Goal: Task Accomplishment & Management: Complete application form

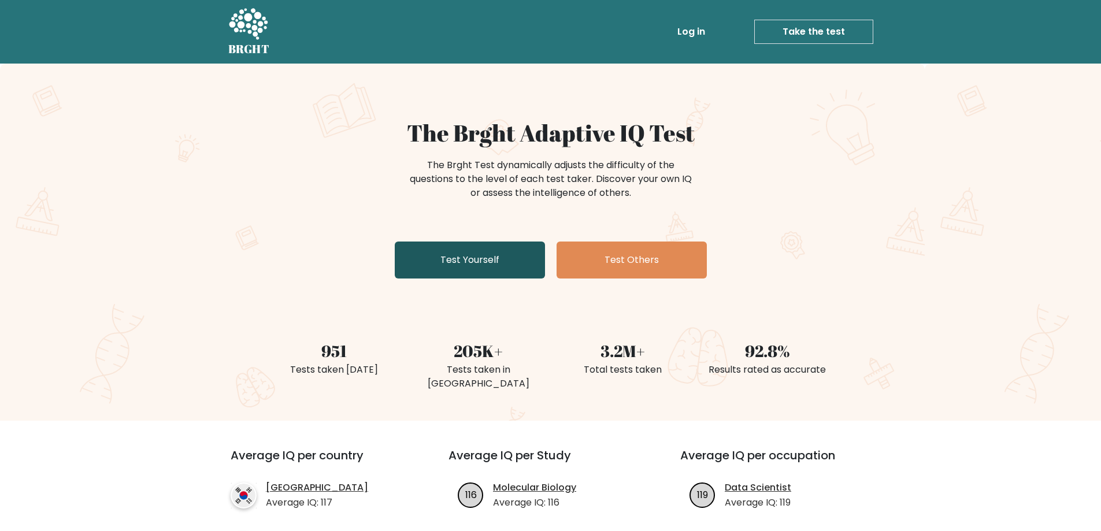
click at [481, 267] on link "Test Yourself" at bounding box center [470, 260] width 150 height 37
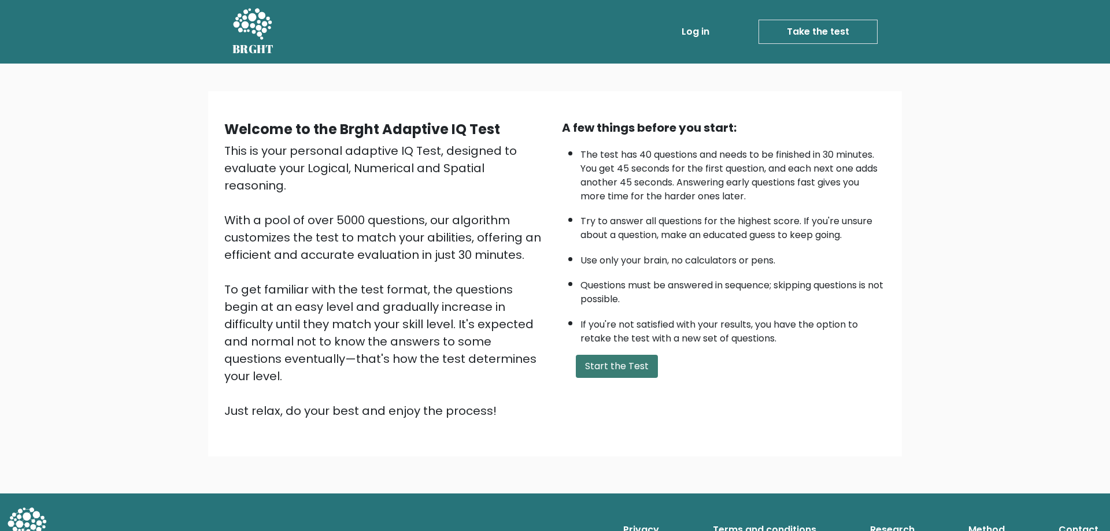
click at [627, 363] on button "Start the Test" at bounding box center [617, 366] width 82 height 23
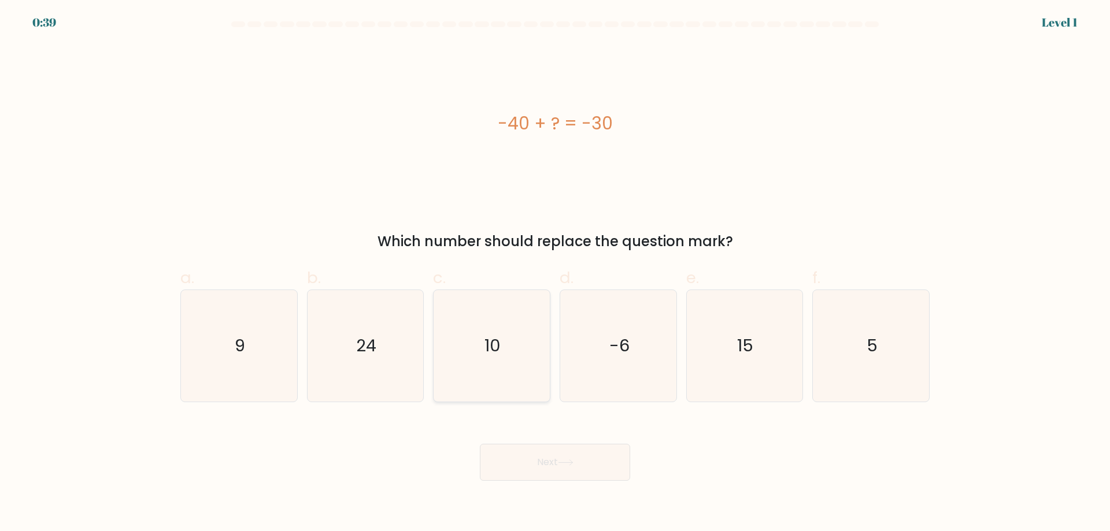
click at [498, 358] on icon "10" at bounding box center [492, 346] width 112 height 112
click at [555, 273] on input "c. 10" at bounding box center [555, 270] width 1 height 8
radio input "true"
click at [580, 464] on button "Next" at bounding box center [555, 462] width 150 height 37
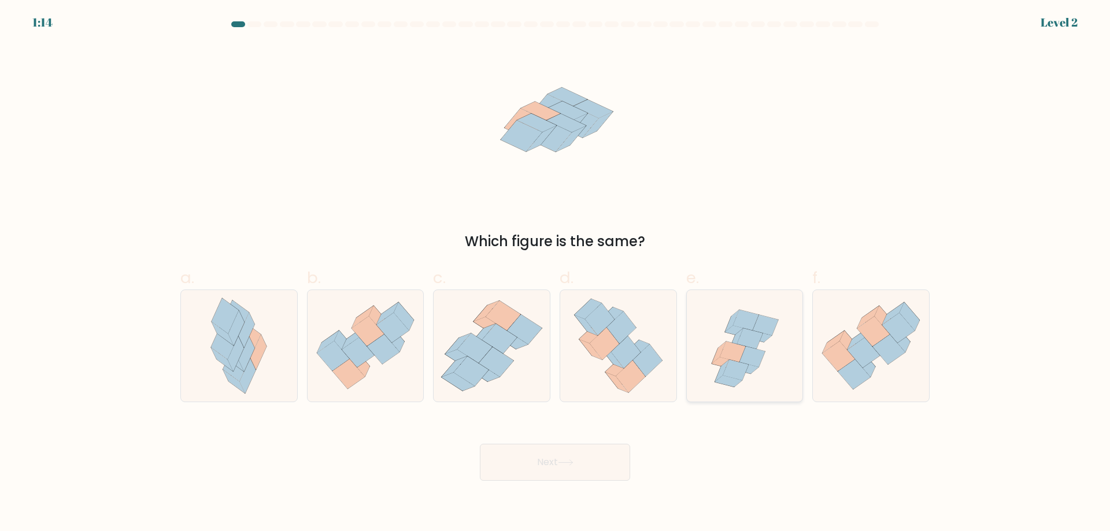
click at [768, 360] on icon at bounding box center [745, 346] width 116 height 112
click at [556, 273] on input "e." at bounding box center [555, 270] width 1 height 8
radio input "true"
click at [598, 466] on button "Next" at bounding box center [555, 462] width 150 height 37
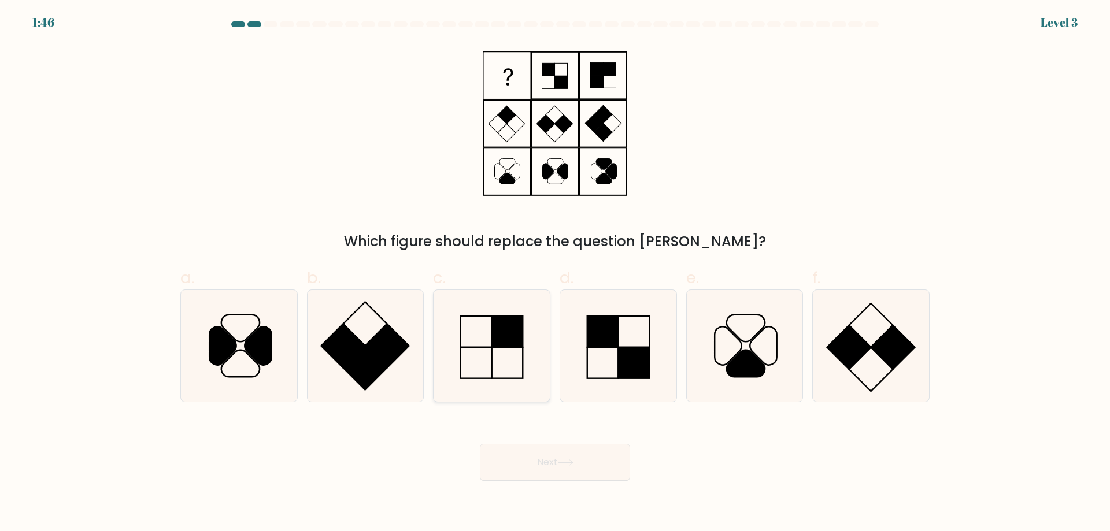
click at [494, 349] on icon at bounding box center [492, 346] width 112 height 112
click at [555, 273] on input "c." at bounding box center [555, 270] width 1 height 8
radio input "true"
click at [558, 464] on button "Next" at bounding box center [555, 462] width 150 height 37
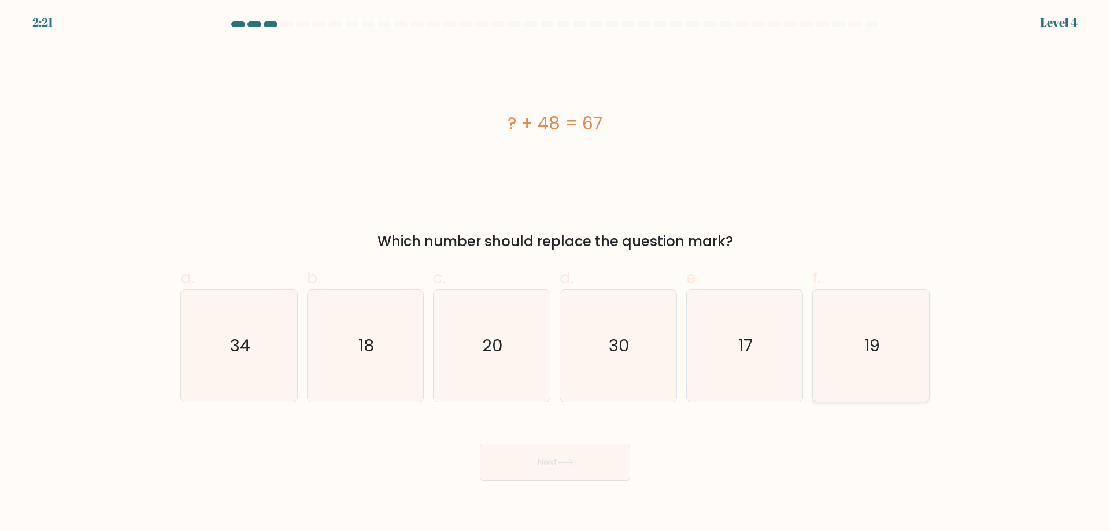
click at [872, 346] on text "19" at bounding box center [872, 345] width 16 height 23
click at [556, 273] on input "f. 19" at bounding box center [555, 270] width 1 height 8
radio input "true"
click at [613, 458] on button "Next" at bounding box center [555, 462] width 150 height 37
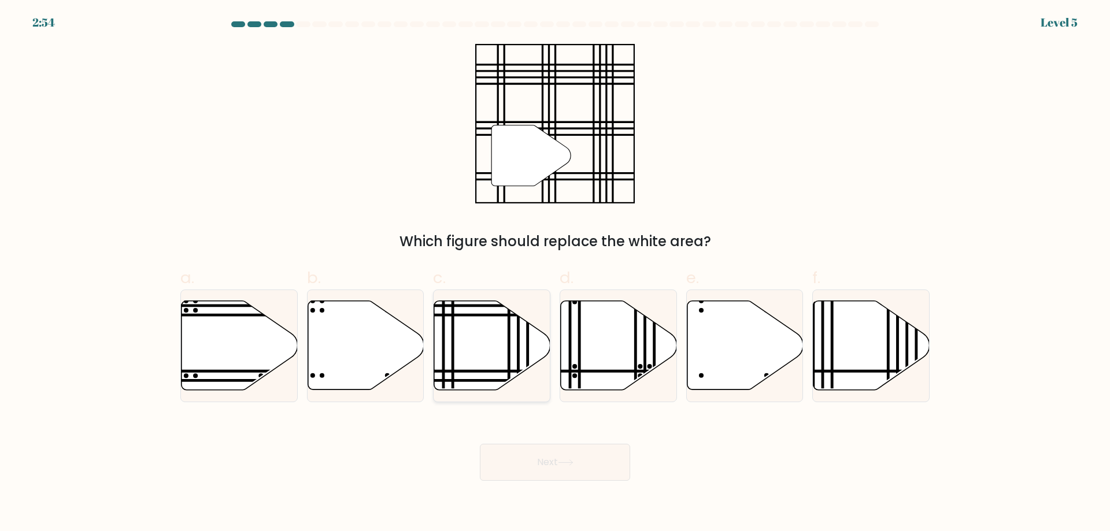
click at [457, 365] on icon at bounding box center [492, 345] width 116 height 89
click at [555, 273] on input "c." at bounding box center [555, 270] width 1 height 8
radio input "true"
click at [561, 471] on button "Next" at bounding box center [555, 462] width 150 height 37
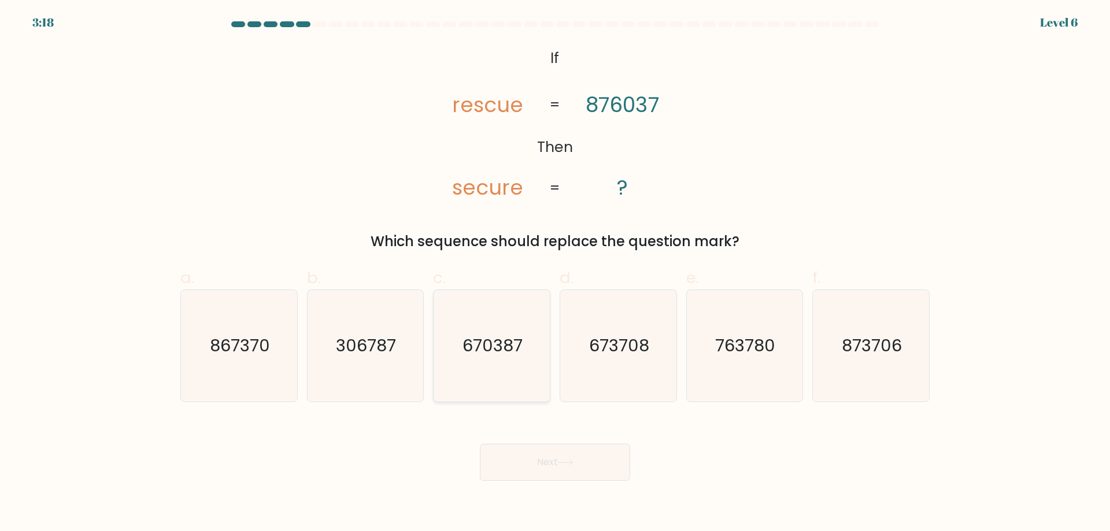
click at [497, 353] on text "670387" at bounding box center [493, 345] width 60 height 23
click at [555, 273] on input "c. 670387" at bounding box center [555, 270] width 1 height 8
radio input "true"
click at [598, 493] on body "3:17 Level 6 If" at bounding box center [555, 265] width 1110 height 531
click at [572, 461] on icon at bounding box center [565, 462] width 14 height 5
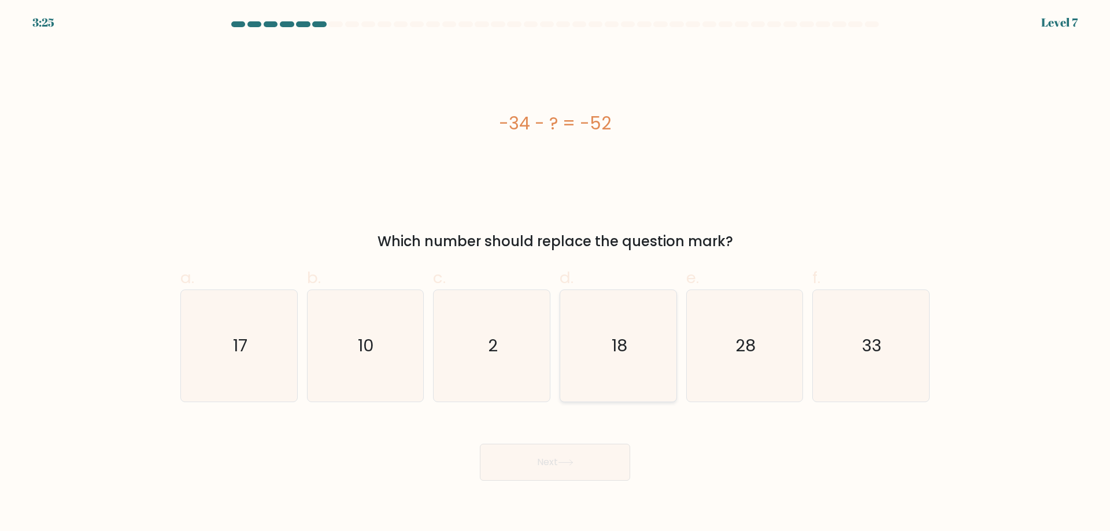
click at [587, 376] on icon "18" at bounding box center [619, 346] width 112 height 112
click at [556, 273] on input "d. 18" at bounding box center [555, 270] width 1 height 8
radio input "true"
click at [516, 474] on button "Next" at bounding box center [555, 462] width 150 height 37
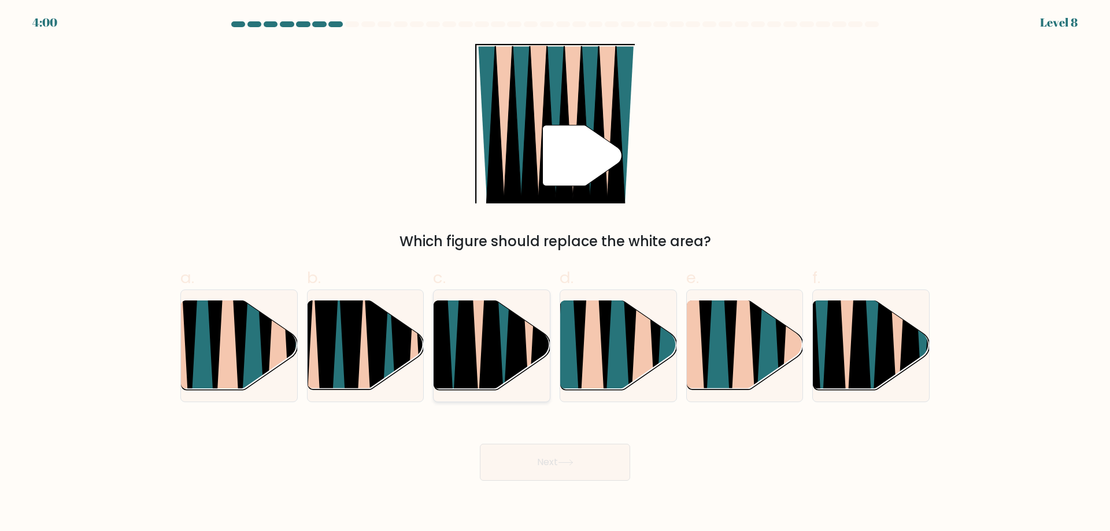
click at [502, 328] on icon at bounding box center [504, 302] width 25 height 232
click at [555, 273] on input "c." at bounding box center [555, 270] width 1 height 8
radio input "true"
click at [574, 461] on icon at bounding box center [566, 463] width 16 height 6
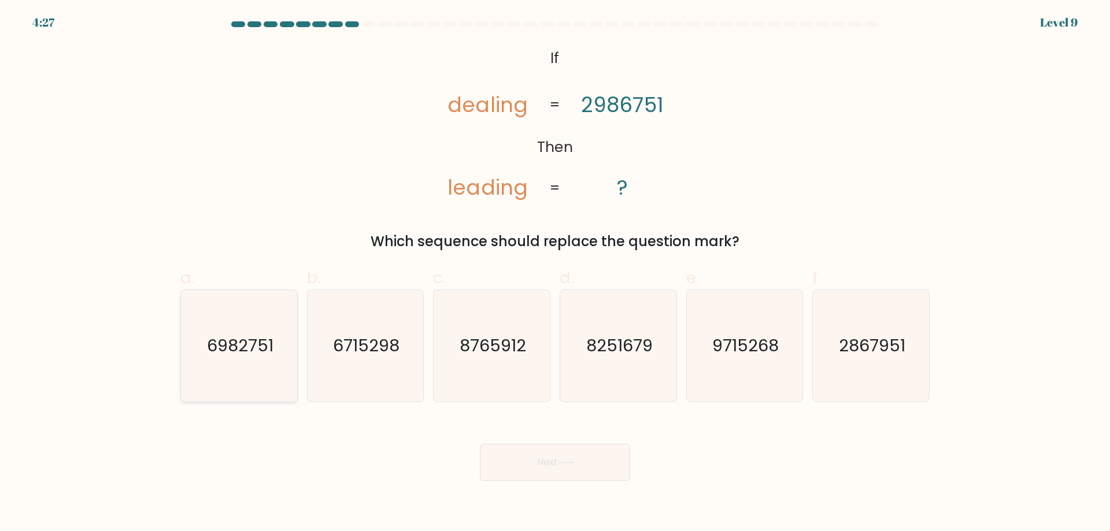
click at [236, 349] on text "6982751" at bounding box center [240, 345] width 66 height 23
click at [555, 273] on input "a. 6982751" at bounding box center [555, 270] width 1 height 8
radio input "true"
click at [580, 489] on body "4:27 Level 9 If" at bounding box center [555, 265] width 1110 height 531
click at [562, 472] on button "Next" at bounding box center [555, 462] width 150 height 37
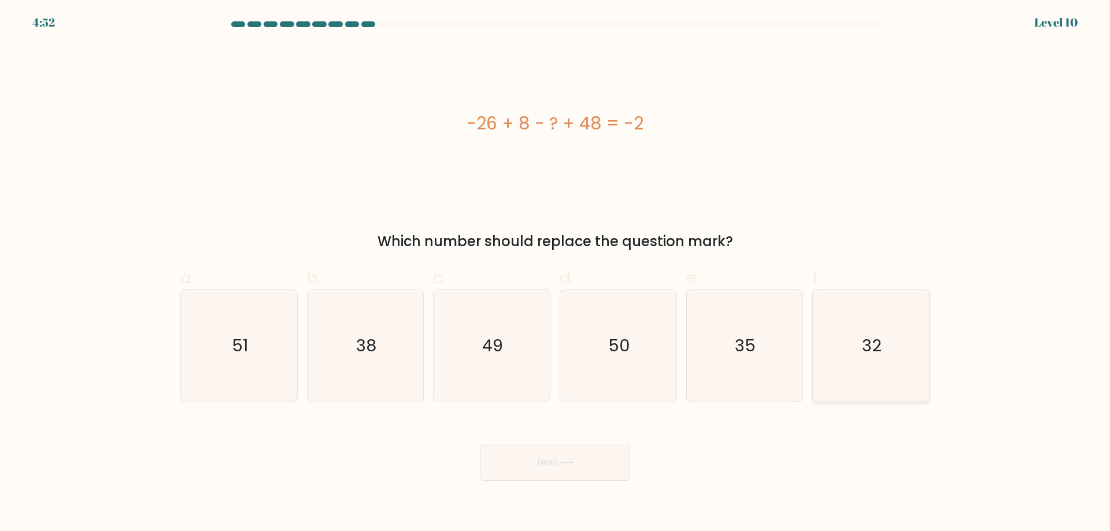
click at [907, 390] on icon "32" at bounding box center [871, 346] width 112 height 112
click at [556, 273] on input "f. 32" at bounding box center [555, 270] width 1 height 8
radio input "true"
click at [624, 467] on button "Next" at bounding box center [555, 462] width 150 height 37
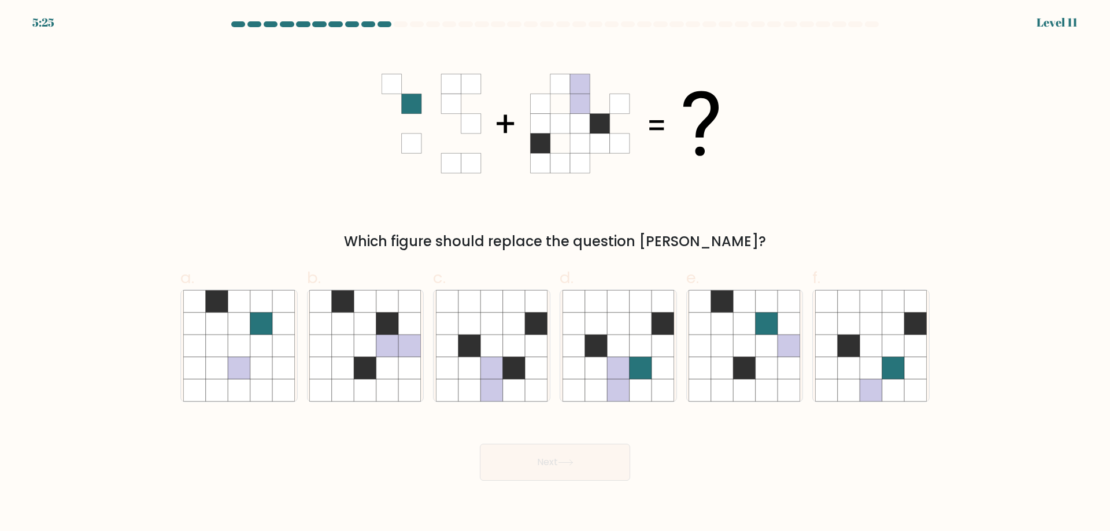
click at [615, 406] on form at bounding box center [555, 251] width 1110 height 460
click at [608, 391] on icon at bounding box center [618, 390] width 22 height 22
click at [556, 273] on input "d." at bounding box center [555, 270] width 1 height 8
radio input "true"
click at [601, 453] on button "Next" at bounding box center [555, 462] width 150 height 37
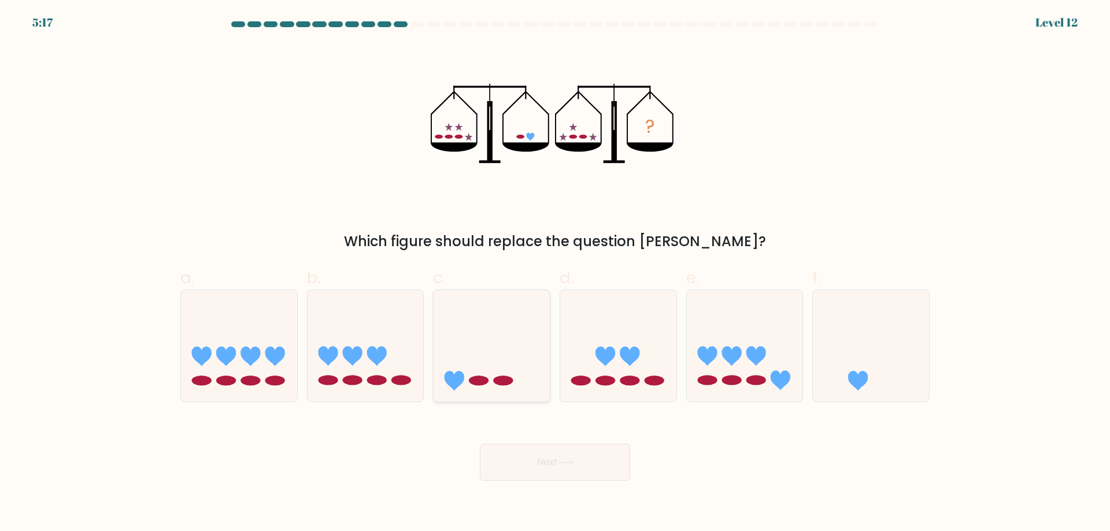
click at [527, 360] on icon at bounding box center [492, 346] width 116 height 96
click at [555, 273] on input "c." at bounding box center [555, 270] width 1 height 8
radio input "true"
click at [596, 486] on body "5:17 Level 12" at bounding box center [555, 265] width 1110 height 531
click at [580, 463] on button "Next" at bounding box center [555, 462] width 150 height 37
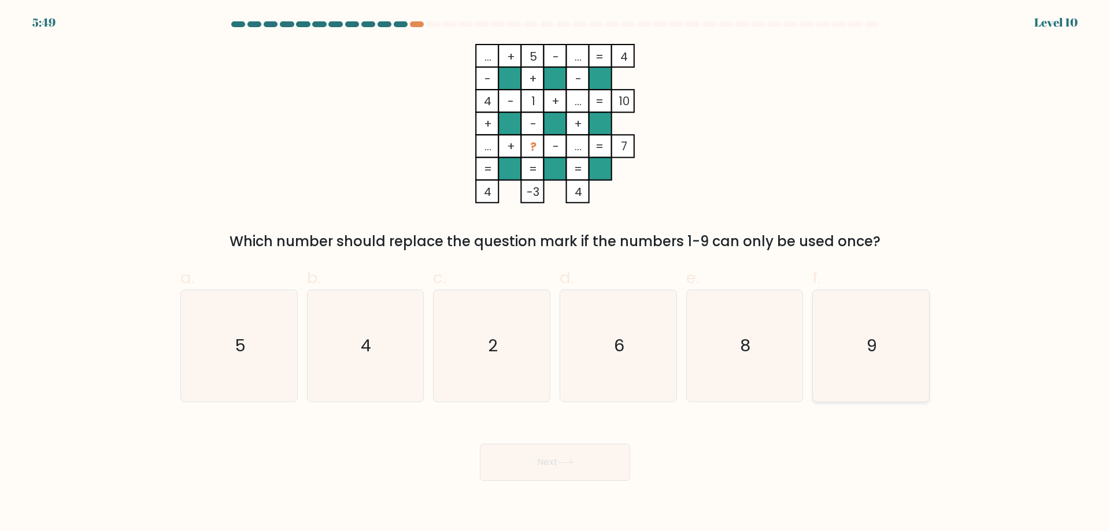
click at [873, 355] on text "9" at bounding box center [872, 345] width 10 height 23
click at [556, 273] on input "f. 9" at bounding box center [555, 270] width 1 height 8
radio input "true"
click at [609, 460] on button "Next" at bounding box center [555, 462] width 150 height 37
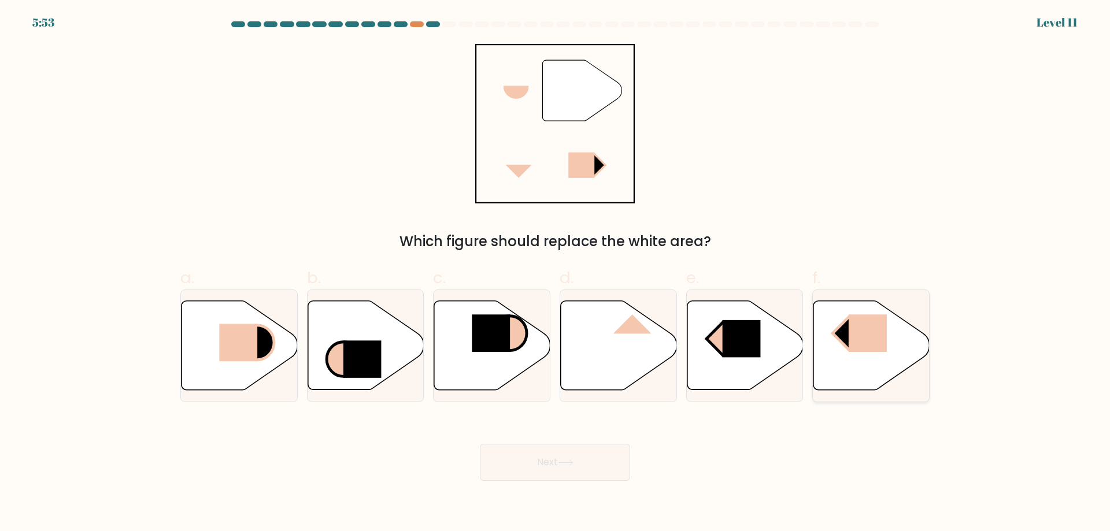
click at [862, 354] on icon at bounding box center [871, 345] width 116 height 89
click at [556, 273] on input "f." at bounding box center [555, 270] width 1 height 8
radio input "true"
click at [538, 461] on button "Next" at bounding box center [555, 462] width 150 height 37
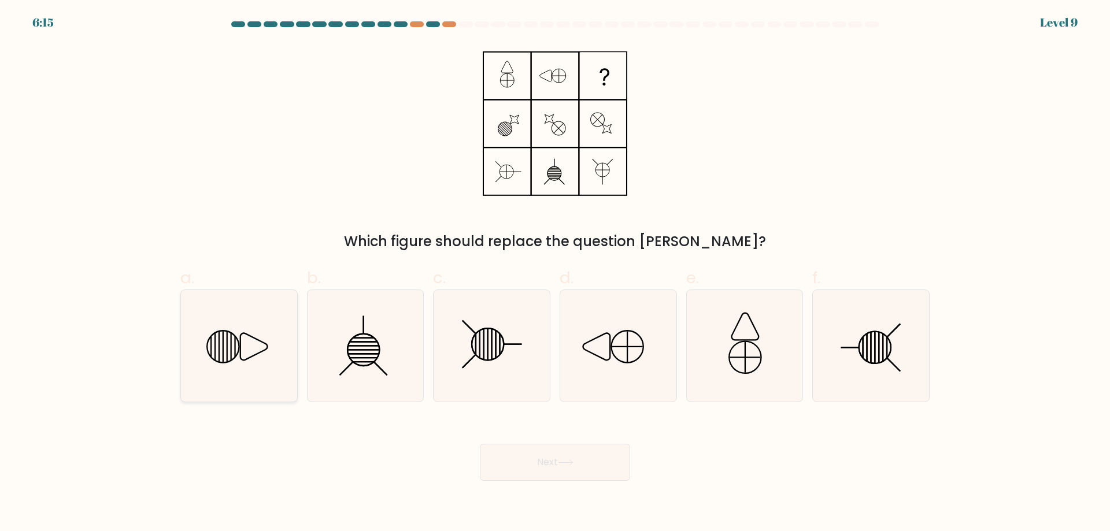
click at [282, 338] on icon at bounding box center [239, 346] width 112 height 112
click at [555, 273] on input "a." at bounding box center [555, 270] width 1 height 8
radio input "true"
click at [282, 338] on icon at bounding box center [239, 346] width 110 height 110
click at [555, 273] on input "a." at bounding box center [555, 270] width 1 height 8
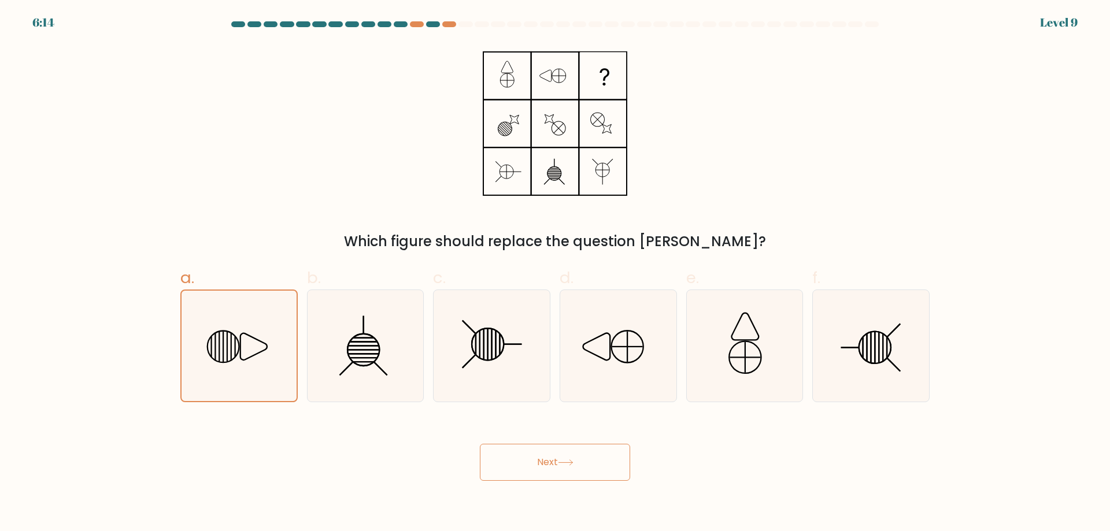
click at [522, 449] on button "Next" at bounding box center [555, 462] width 150 height 37
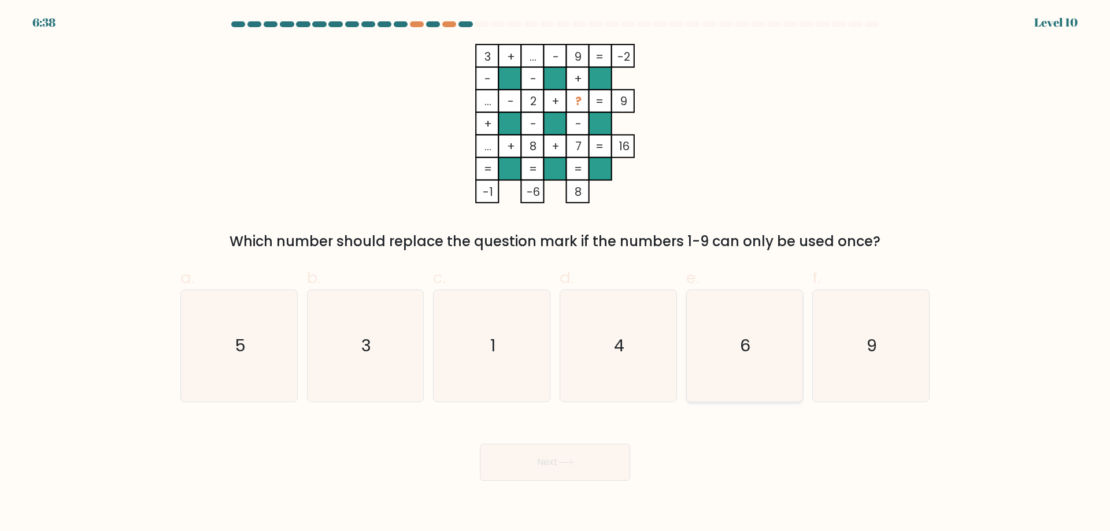
click at [739, 346] on icon "6" at bounding box center [745, 346] width 112 height 112
click at [556, 273] on input "e. 6" at bounding box center [555, 270] width 1 height 8
radio input "true"
click at [611, 446] on button "Next" at bounding box center [555, 462] width 150 height 37
click at [605, 460] on button "Next" at bounding box center [555, 462] width 150 height 37
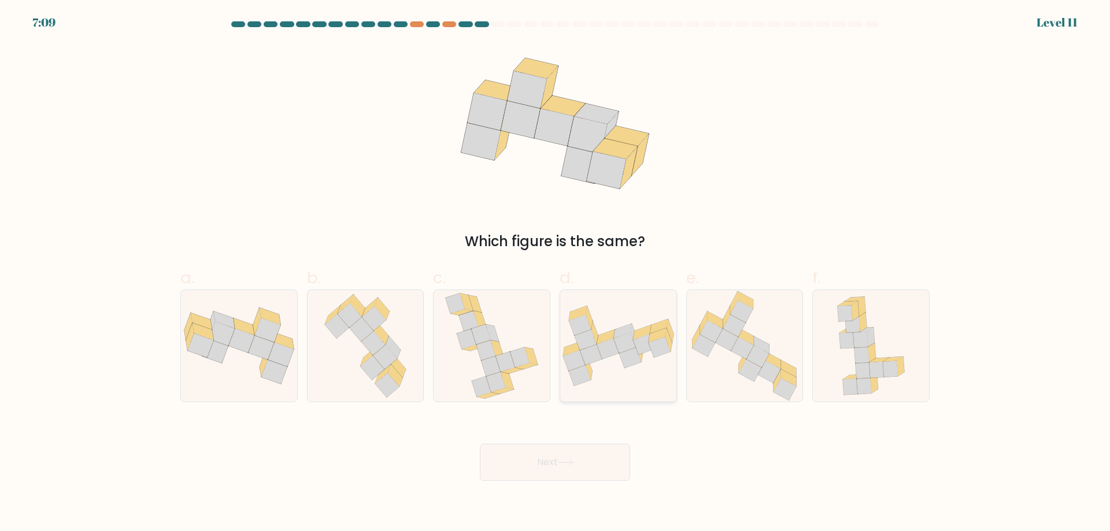
click at [650, 339] on icon at bounding box center [657, 335] width 18 height 14
click at [556, 273] on input "d." at bounding box center [555, 270] width 1 height 8
radio input "true"
click at [407, 379] on icon at bounding box center [365, 346] width 95 height 112
click at [555, 273] on input "b." at bounding box center [555, 270] width 1 height 8
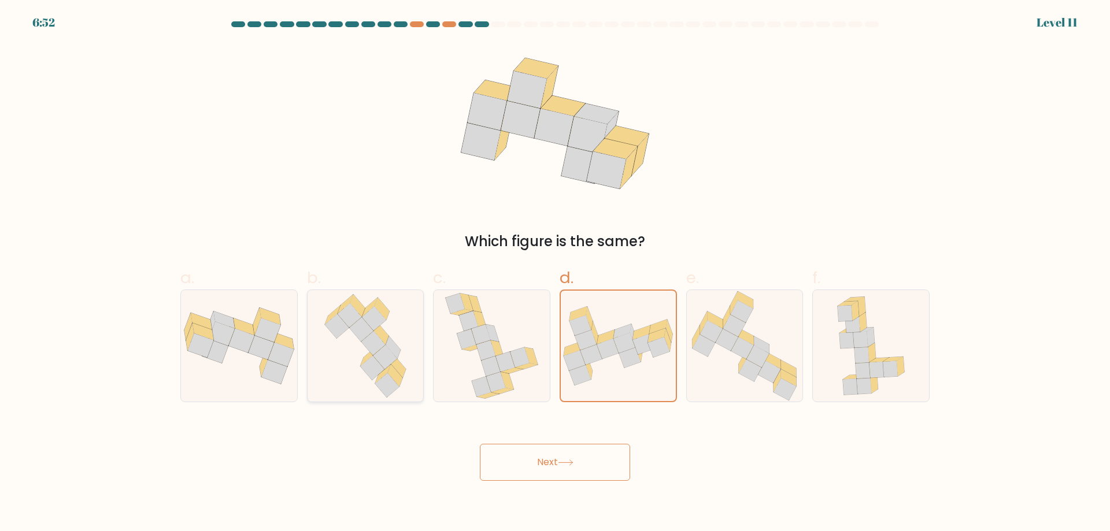
radio input "true"
click at [553, 460] on button "Next" at bounding box center [555, 462] width 150 height 37
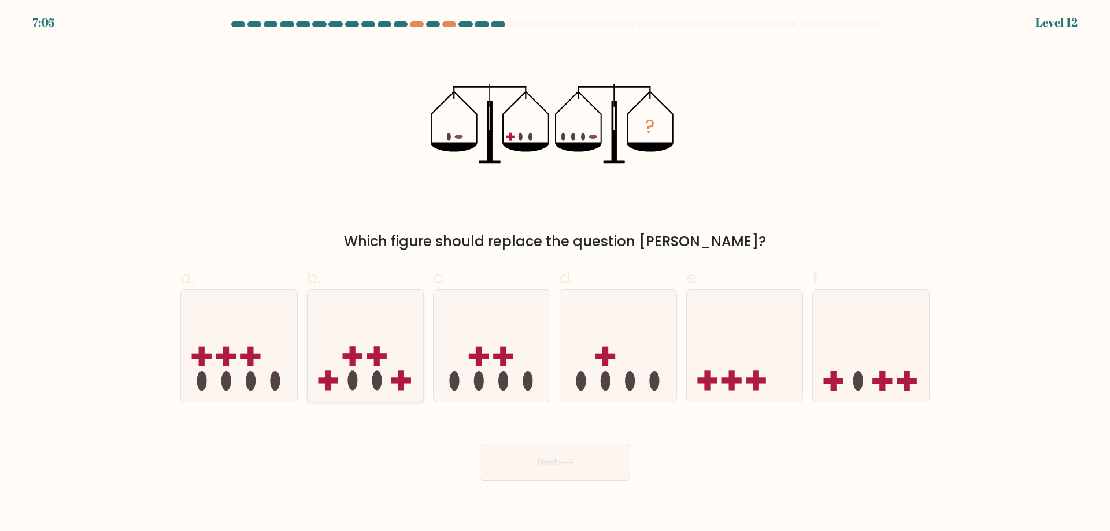
click at [366, 391] on icon at bounding box center [366, 346] width 116 height 96
click at [555, 273] on input "b." at bounding box center [555, 270] width 1 height 8
radio input "true"
click at [366, 391] on icon at bounding box center [365, 345] width 115 height 95
click at [555, 273] on input "b." at bounding box center [555, 270] width 1 height 8
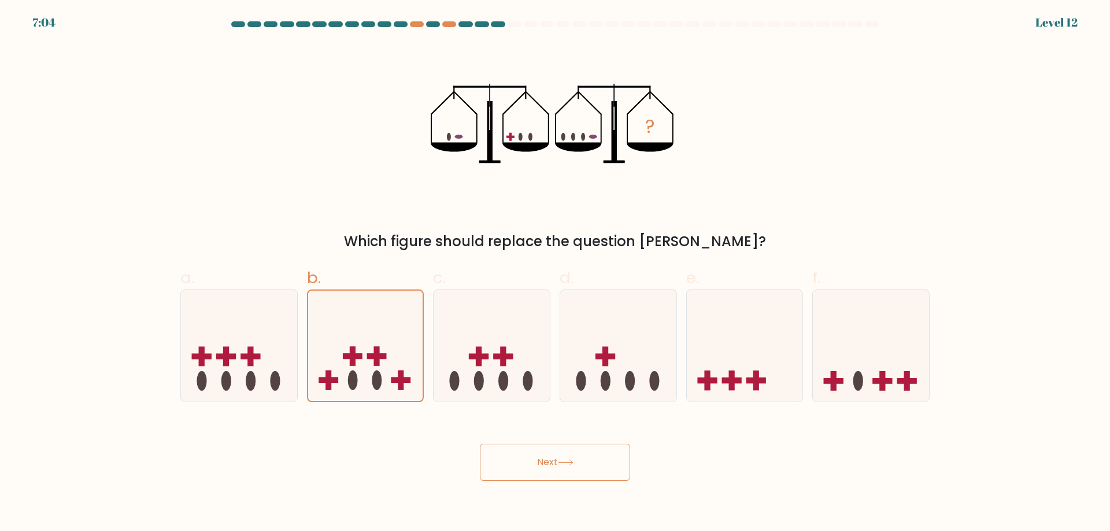
click at [467, 453] on div "Next" at bounding box center [554, 448] width 763 height 65
click at [484, 457] on button "Next" at bounding box center [555, 462] width 150 height 37
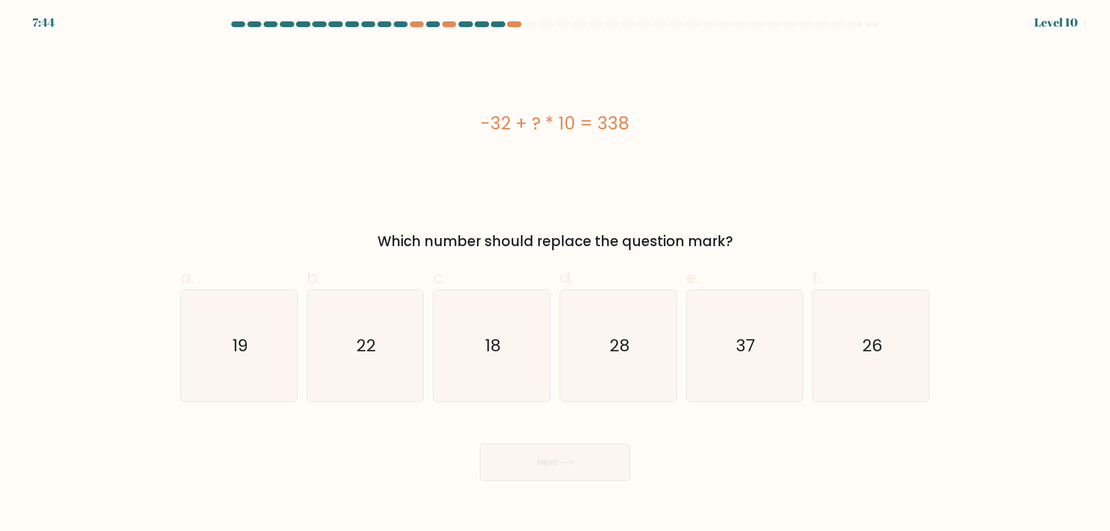
click at [472, 233] on div "Which number should replace the question mark?" at bounding box center [554, 241] width 735 height 21
drag, startPoint x: 719, startPoint y: 374, endPoint x: 737, endPoint y: 374, distance: 17.3
click at [737, 374] on icon "37" at bounding box center [745, 346] width 112 height 112
click at [556, 273] on input "e. 37" at bounding box center [555, 270] width 1 height 8
radio input "true"
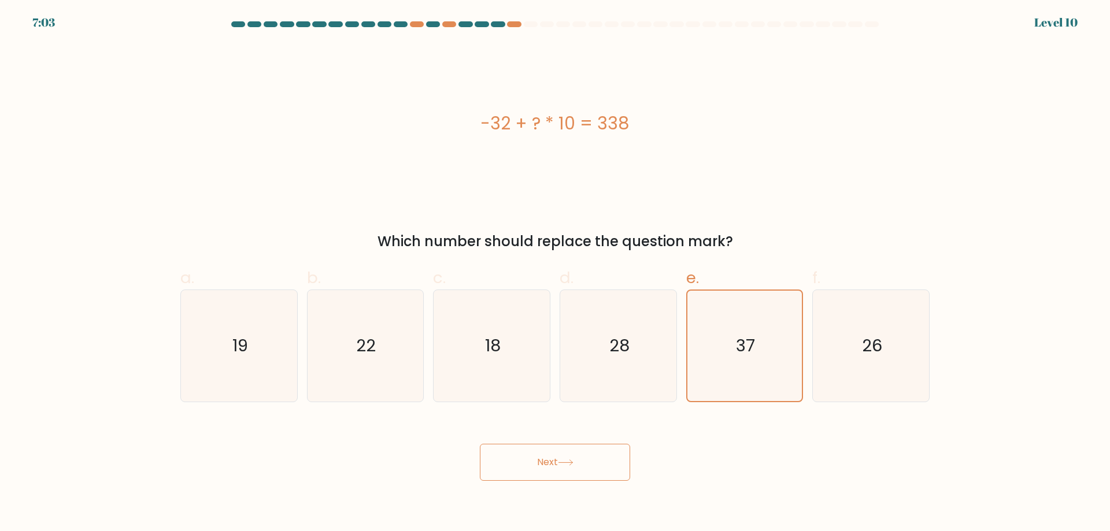
click at [530, 461] on button "Next" at bounding box center [555, 462] width 150 height 37
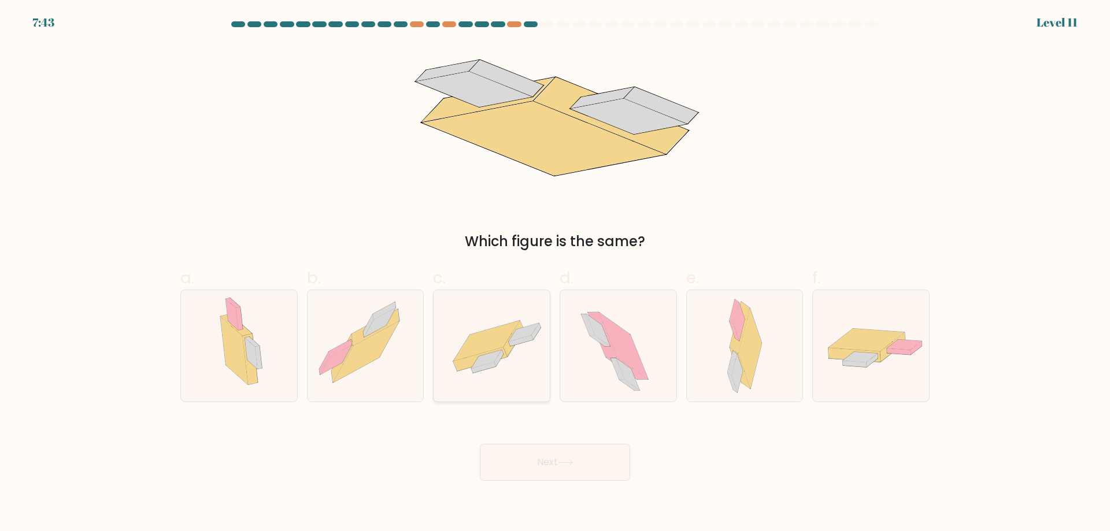
click at [472, 393] on div at bounding box center [491, 346] width 117 height 113
click at [555, 273] on input "c." at bounding box center [555, 270] width 1 height 8
radio input "true"
click at [530, 473] on button "Next" at bounding box center [555, 462] width 150 height 37
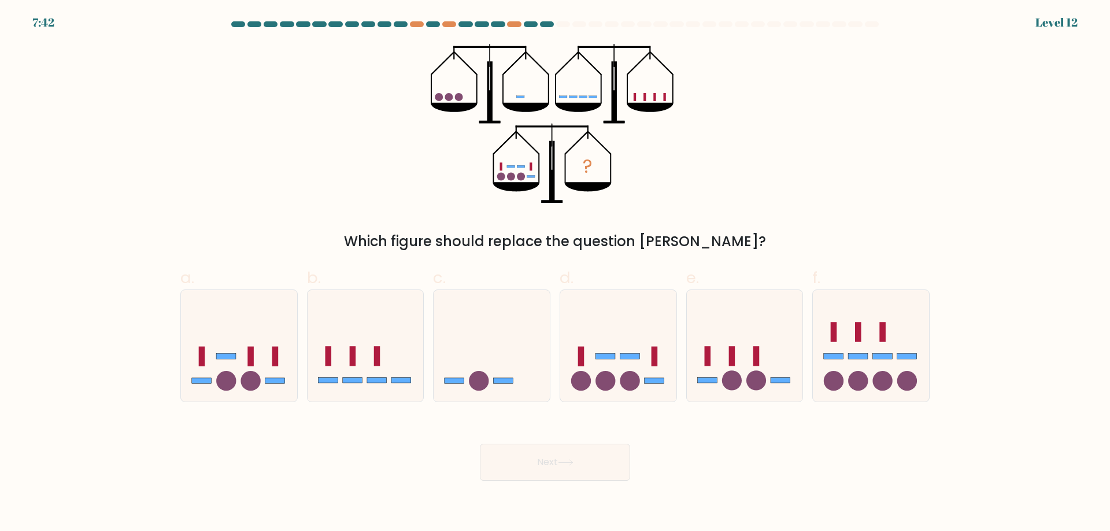
click at [887, 454] on div "Next" at bounding box center [554, 448] width 763 height 65
click at [371, 352] on icon at bounding box center [366, 346] width 116 height 96
click at [555, 273] on input "b." at bounding box center [555, 270] width 1 height 8
radio input "true"
click at [509, 465] on button "Next" at bounding box center [555, 462] width 150 height 37
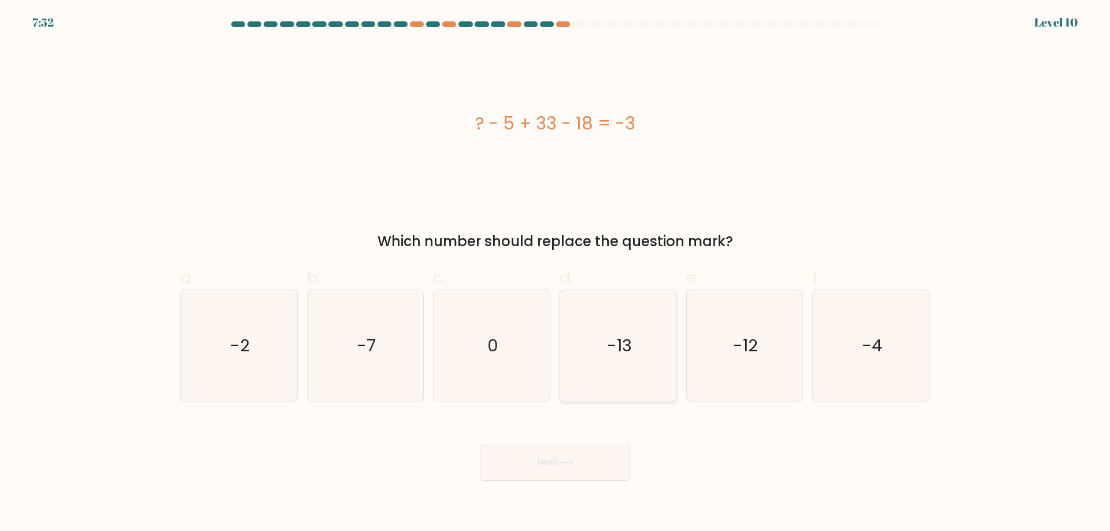
click at [609, 357] on text "-13" at bounding box center [619, 345] width 25 height 23
click at [556, 273] on input "d. -13" at bounding box center [555, 270] width 1 height 8
radio input "true"
click at [615, 464] on button "Next" at bounding box center [555, 462] width 150 height 37
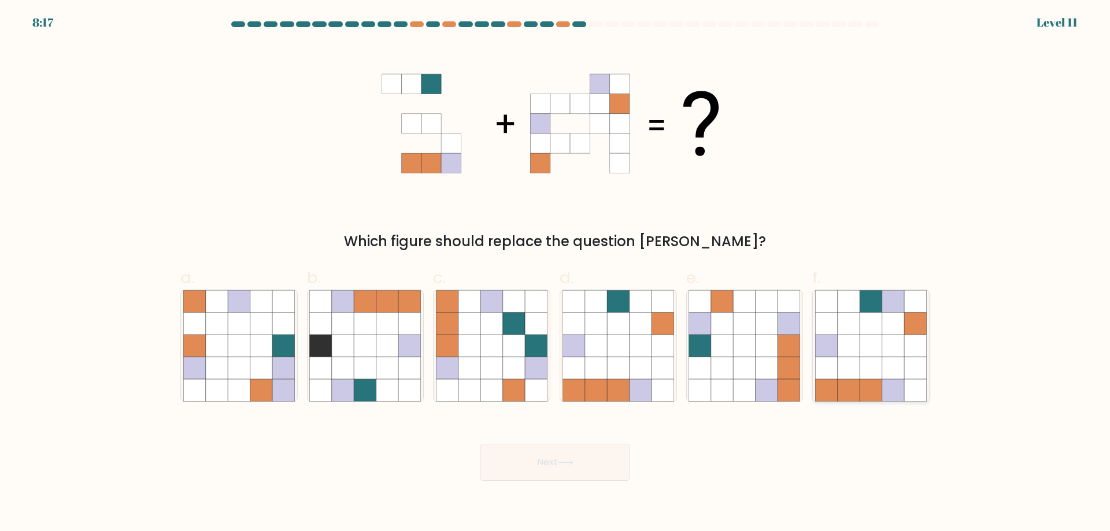
click at [913, 378] on icon at bounding box center [915, 368] width 22 height 22
click at [556, 273] on input "f." at bounding box center [555, 270] width 1 height 8
radio input "true"
click at [913, 378] on icon at bounding box center [915, 368] width 22 height 22
click at [556, 273] on input "f." at bounding box center [555, 270] width 1 height 8
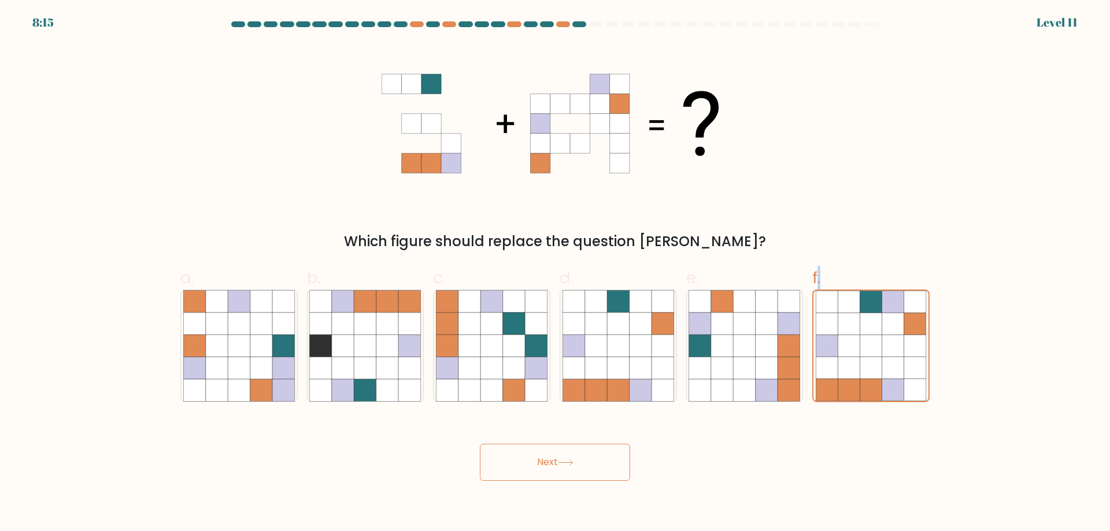
click at [591, 463] on button "Next" at bounding box center [555, 462] width 150 height 37
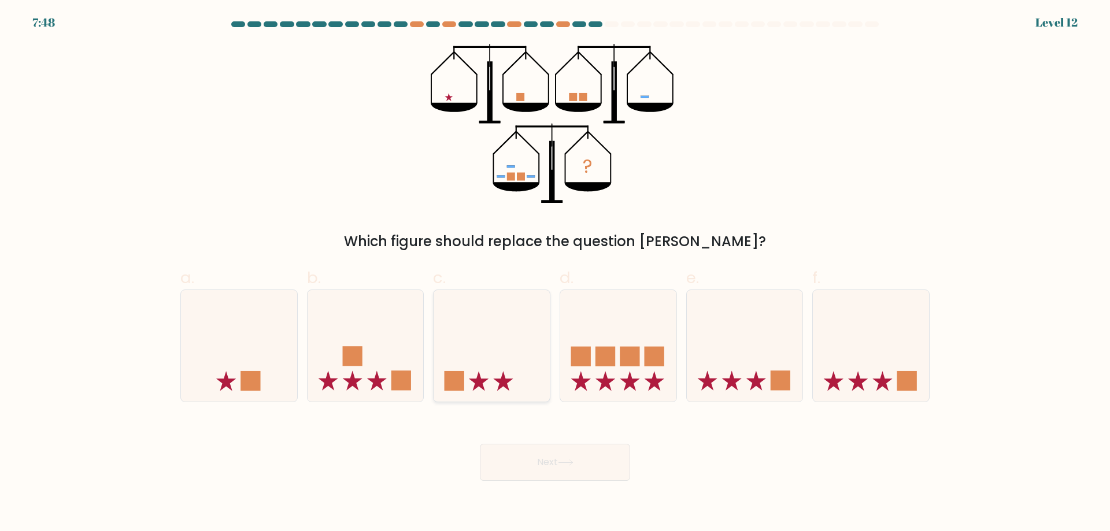
click at [508, 394] on div at bounding box center [491, 346] width 117 height 113
click at [555, 273] on input "c." at bounding box center [555, 270] width 1 height 8
radio input "true"
click at [508, 394] on div at bounding box center [491, 346] width 117 height 113
click at [555, 273] on input "c." at bounding box center [555, 270] width 1 height 8
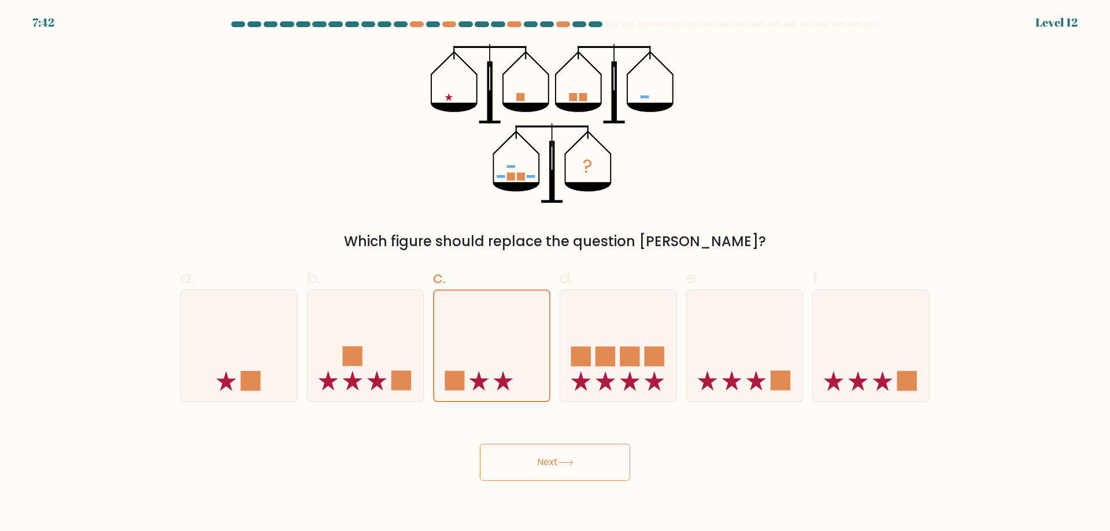
click at [593, 463] on button "Next" at bounding box center [555, 462] width 150 height 37
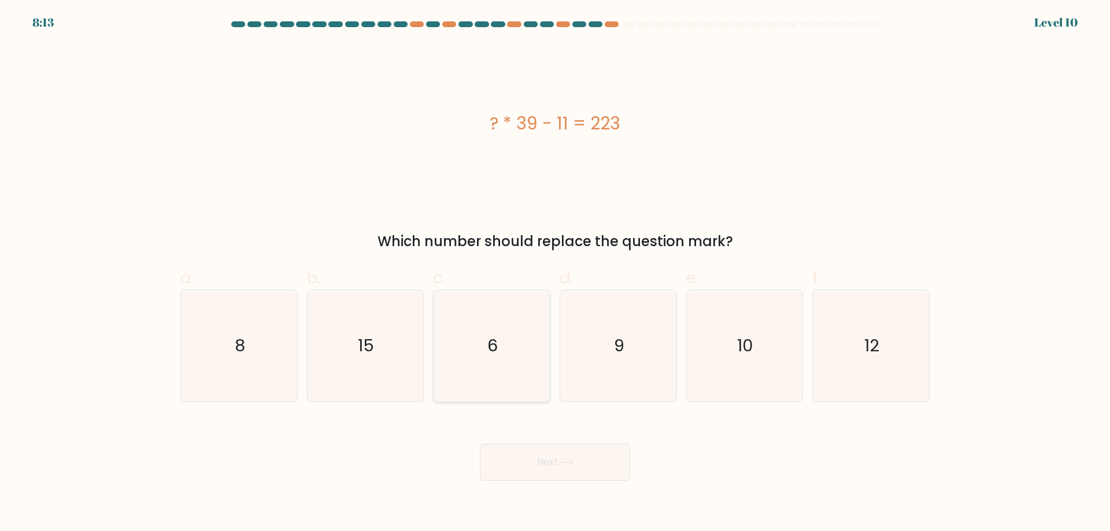
click at [520, 353] on icon "6" at bounding box center [492, 346] width 112 height 112
click at [555, 273] on input "c. 6" at bounding box center [555, 270] width 1 height 8
radio input "true"
click at [569, 465] on icon at bounding box center [566, 463] width 16 height 6
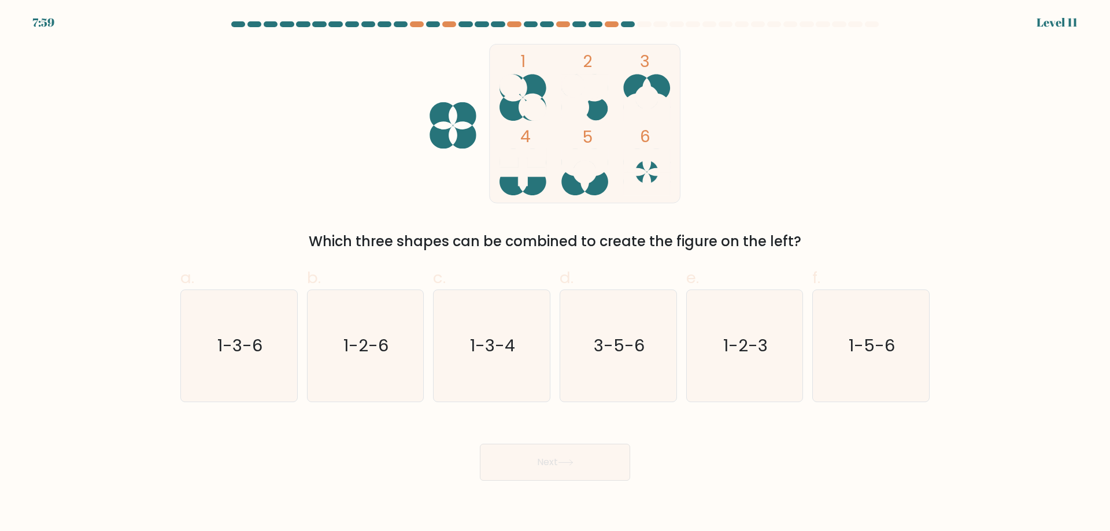
click at [407, 85] on icon "1 2 3 4 5 6" at bounding box center [554, 124] width 311 height 160
click at [378, 365] on icon "1-2-6" at bounding box center [365, 346] width 112 height 112
click at [555, 273] on input "b. 1-2-6" at bounding box center [555, 270] width 1 height 8
radio input "true"
click at [525, 460] on button "Next" at bounding box center [555, 462] width 150 height 37
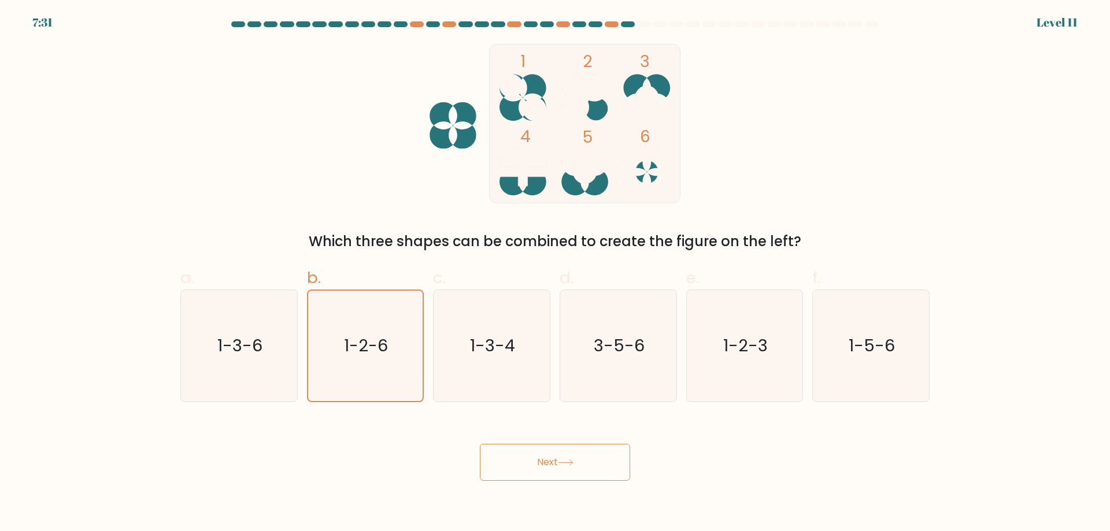
click at [525, 460] on button "Next" at bounding box center [555, 462] width 150 height 37
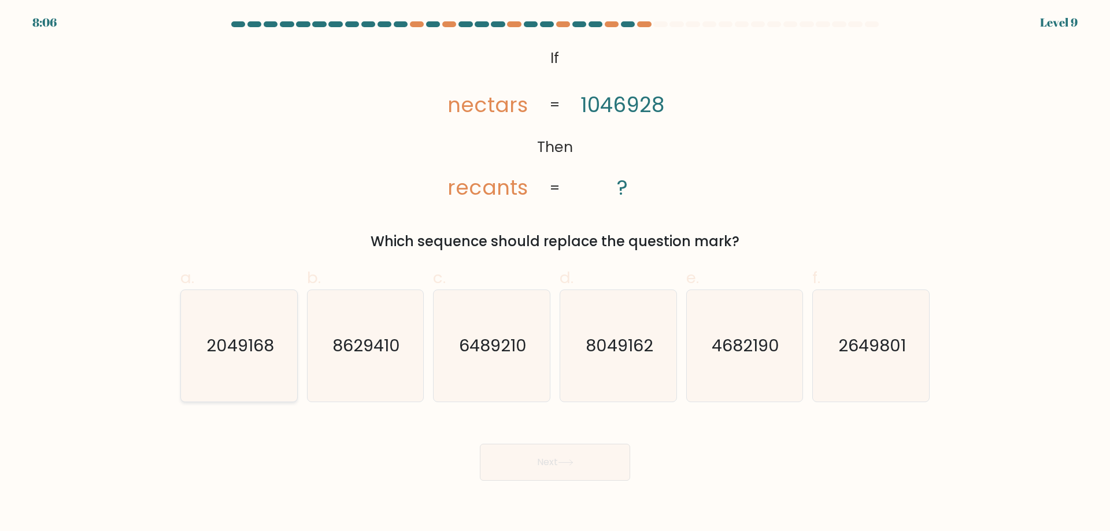
click at [214, 339] on text "2049168" at bounding box center [240, 345] width 68 height 23
click at [555, 273] on input "a. 2049168" at bounding box center [555, 270] width 1 height 8
radio input "true"
click at [547, 461] on button "Next" at bounding box center [555, 462] width 150 height 37
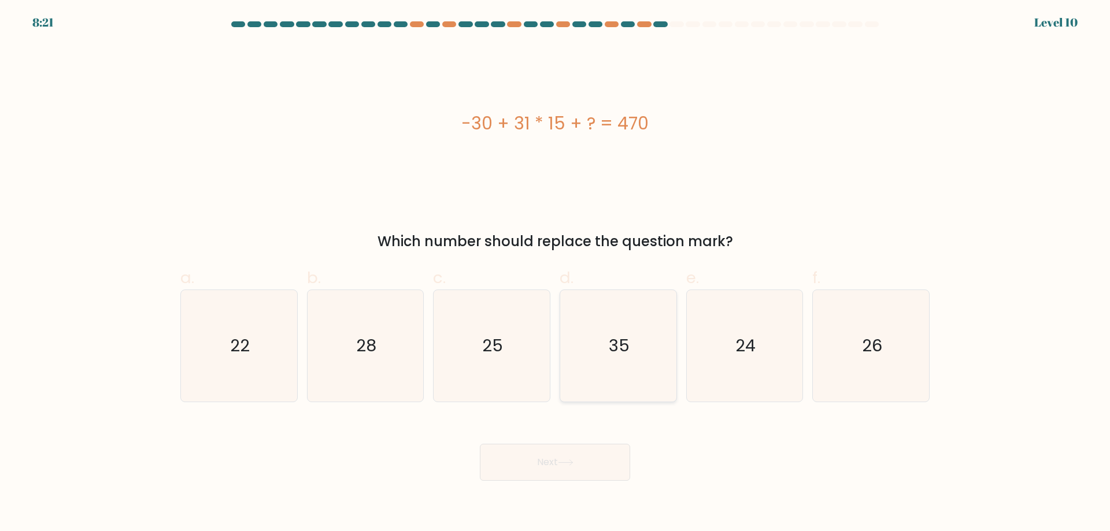
click at [616, 329] on icon "35" at bounding box center [619, 346] width 112 height 112
click at [556, 273] on input "d. 35" at bounding box center [555, 270] width 1 height 8
radio input "true"
click at [509, 452] on button "Next" at bounding box center [555, 462] width 150 height 37
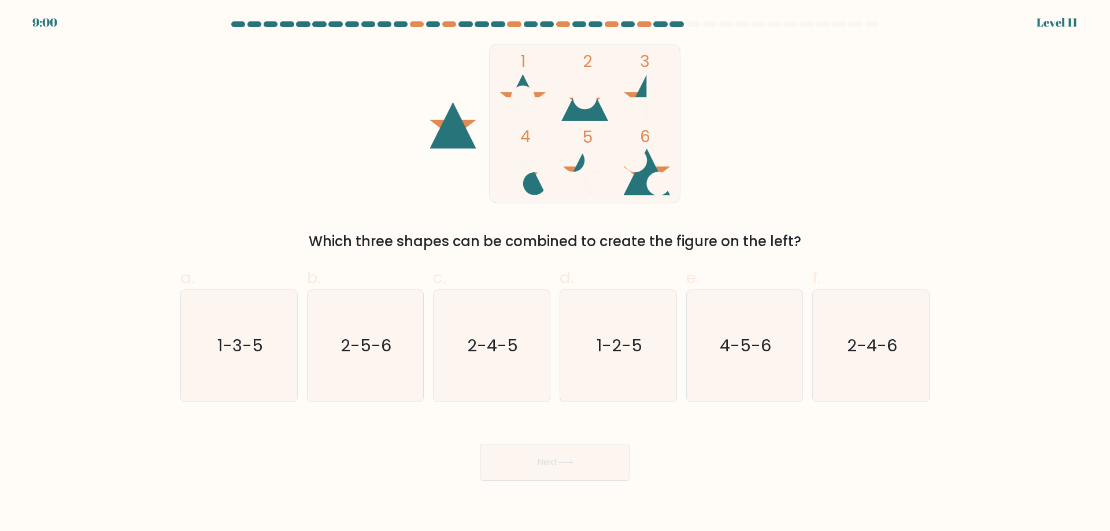
click at [173, 39] on form at bounding box center [555, 251] width 1110 height 460
click at [465, 347] on icon "2-4-5" at bounding box center [492, 346] width 112 height 112
click at [555, 273] on input "c. 2-4-5" at bounding box center [555, 270] width 1 height 8
radio input "true"
click at [541, 454] on button "Next" at bounding box center [555, 462] width 150 height 37
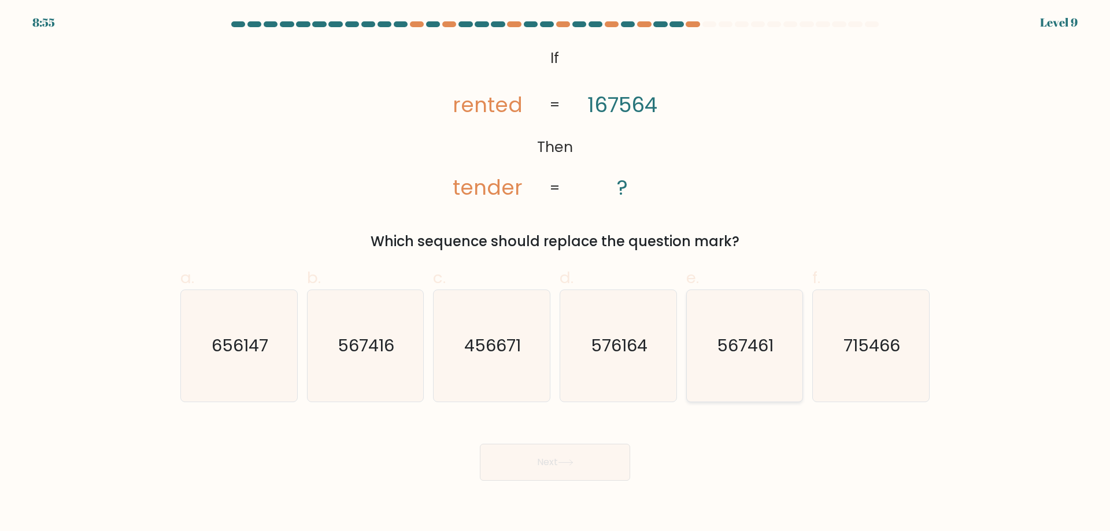
click at [748, 369] on icon "567461" at bounding box center [745, 346] width 112 height 112
click at [556, 273] on input "e. 567461" at bounding box center [555, 270] width 1 height 8
radio input "true"
click at [588, 471] on button "Next" at bounding box center [555, 462] width 150 height 37
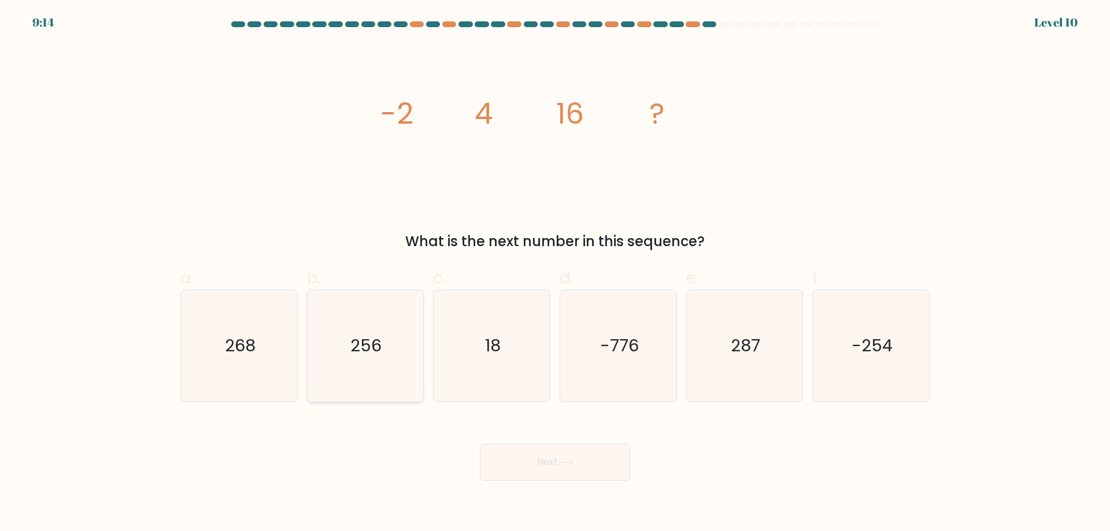
click at [417, 356] on icon "256" at bounding box center [365, 346] width 112 height 112
click at [555, 273] on input "b. 256" at bounding box center [555, 270] width 1 height 8
radio input "true"
click at [417, 356] on icon "256" at bounding box center [365, 346] width 110 height 110
click at [555, 273] on input "b. 256" at bounding box center [555, 270] width 1 height 8
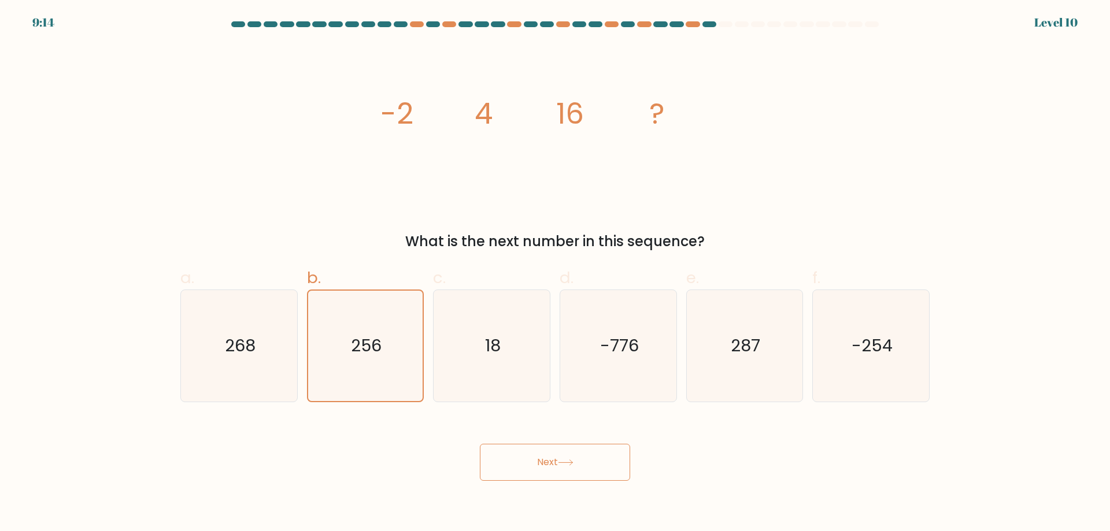
click at [494, 471] on button "Next" at bounding box center [555, 462] width 150 height 37
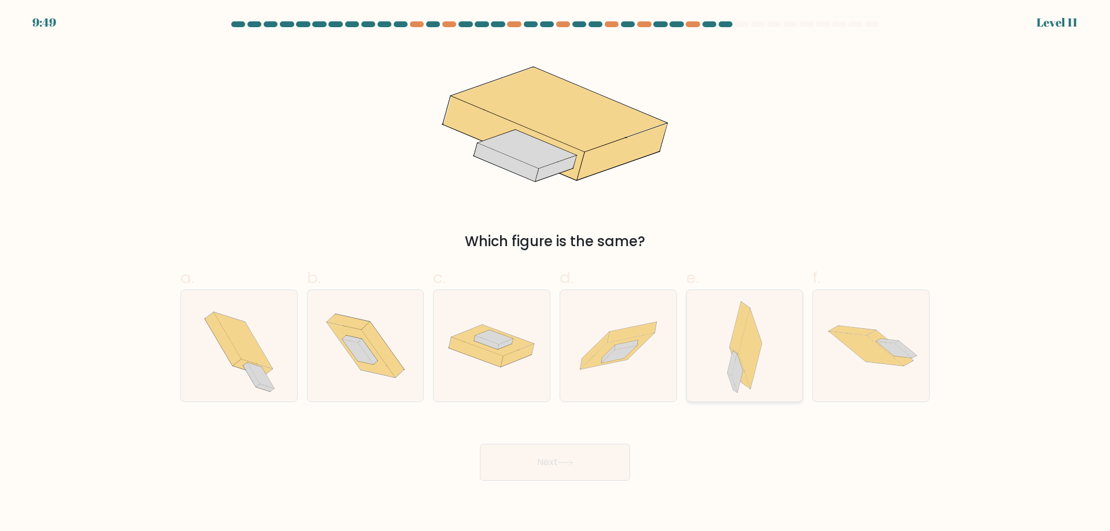
click at [737, 380] on icon at bounding box center [736, 374] width 11 height 39
click at [556, 273] on input "e." at bounding box center [555, 270] width 1 height 8
radio input "true"
click at [524, 461] on button "Next" at bounding box center [555, 462] width 150 height 37
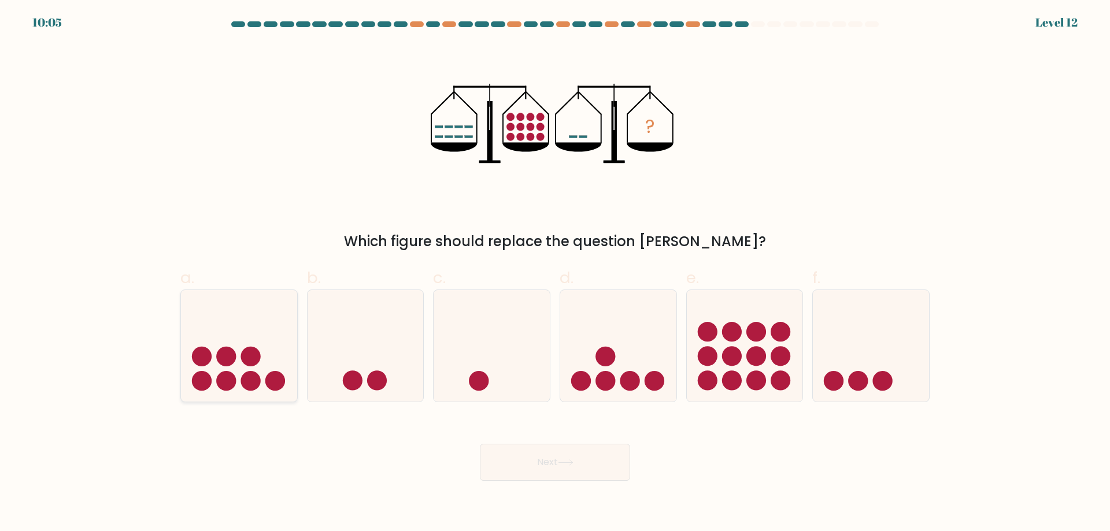
click at [258, 368] on icon at bounding box center [239, 346] width 116 height 96
click at [555, 273] on input "a." at bounding box center [555, 270] width 1 height 8
radio input "true"
click at [485, 344] on icon at bounding box center [492, 346] width 116 height 96
click at [555, 273] on input "c." at bounding box center [555, 270] width 1 height 8
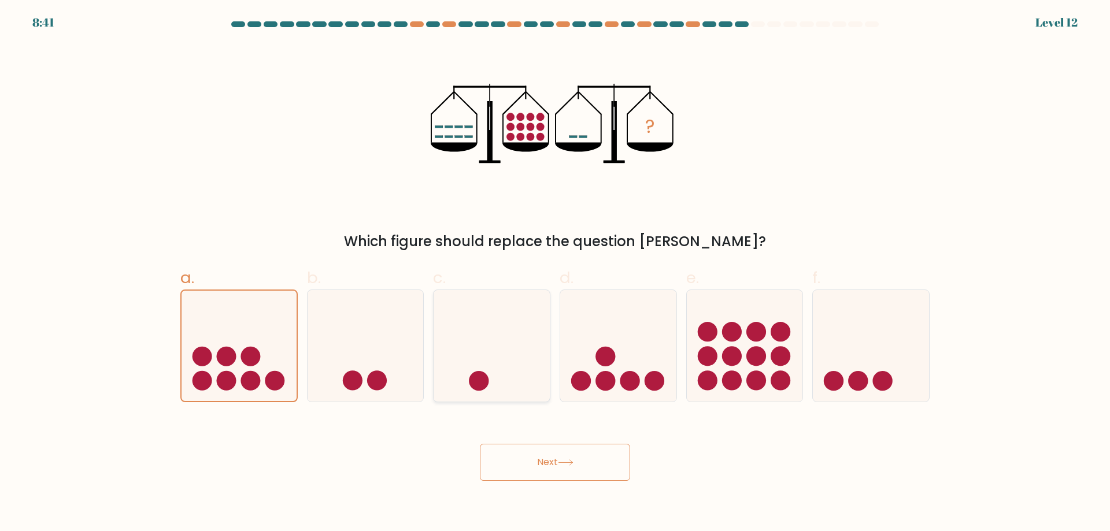
radio input "true"
click at [485, 344] on icon at bounding box center [491, 345] width 115 height 95
click at [555, 273] on input "c." at bounding box center [555, 270] width 1 height 8
click at [408, 364] on icon at bounding box center [366, 346] width 116 height 96
click at [555, 273] on input "b." at bounding box center [555, 270] width 1 height 8
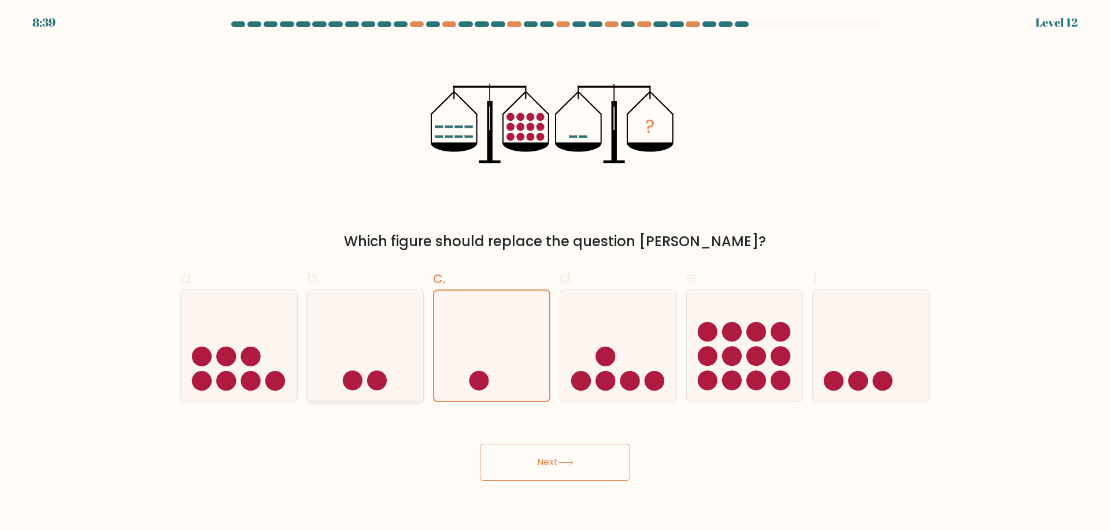
radio input "true"
click at [544, 480] on button "Next" at bounding box center [555, 462] width 150 height 37
click at [539, 472] on button "Next" at bounding box center [555, 462] width 150 height 37
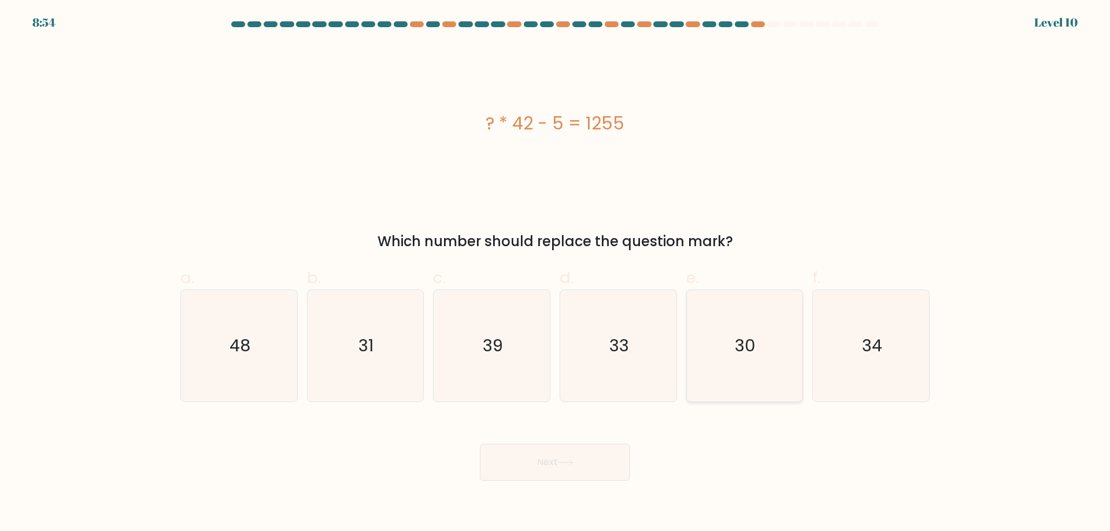
click at [722, 368] on icon "30" at bounding box center [745, 346] width 112 height 112
click at [556, 273] on input "e. 30" at bounding box center [555, 270] width 1 height 8
radio input "true"
click at [537, 454] on button "Next" at bounding box center [555, 462] width 150 height 37
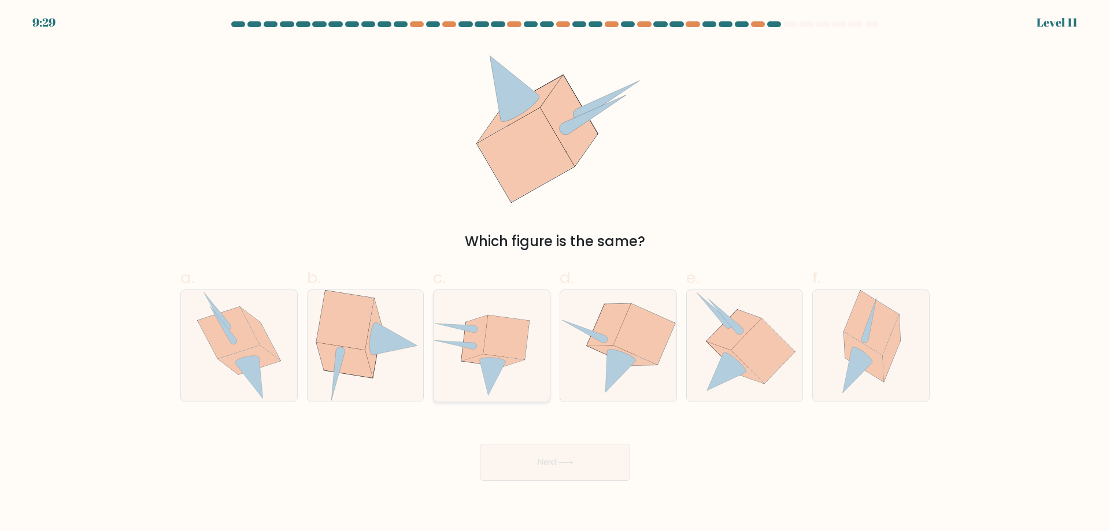
click at [501, 330] on icon at bounding box center [507, 338] width 46 height 44
click at [555, 273] on input "c." at bounding box center [555, 270] width 1 height 8
radio input "true"
click at [787, 387] on icon at bounding box center [745, 346] width 102 height 112
click at [556, 273] on input "e." at bounding box center [555, 270] width 1 height 8
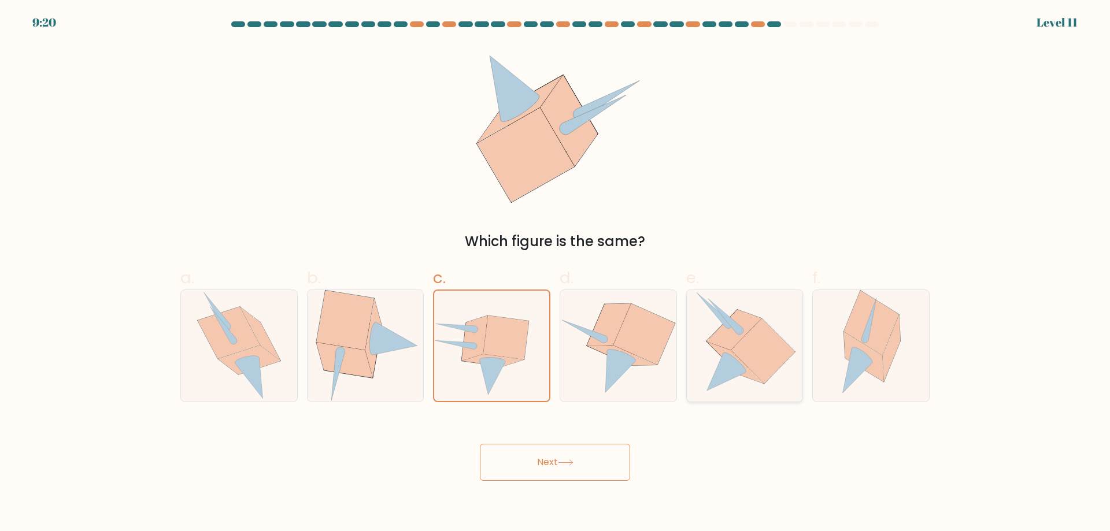
radio input "true"
click at [551, 454] on button "Next" at bounding box center [555, 462] width 150 height 37
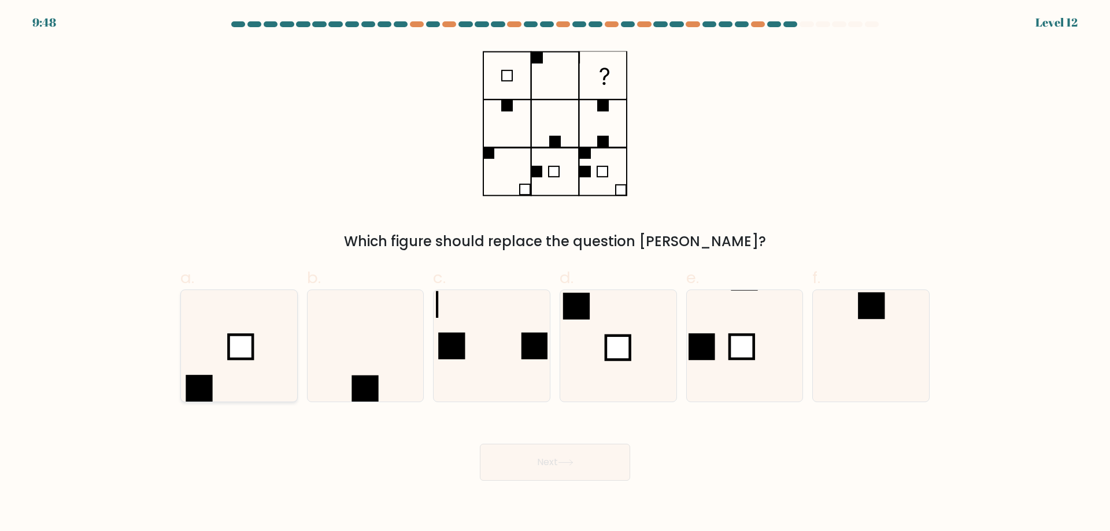
click at [262, 362] on icon at bounding box center [239, 346] width 112 height 112
click at [555, 273] on input "a." at bounding box center [555, 270] width 1 height 8
radio input "true"
click at [515, 452] on button "Next" at bounding box center [555, 462] width 150 height 37
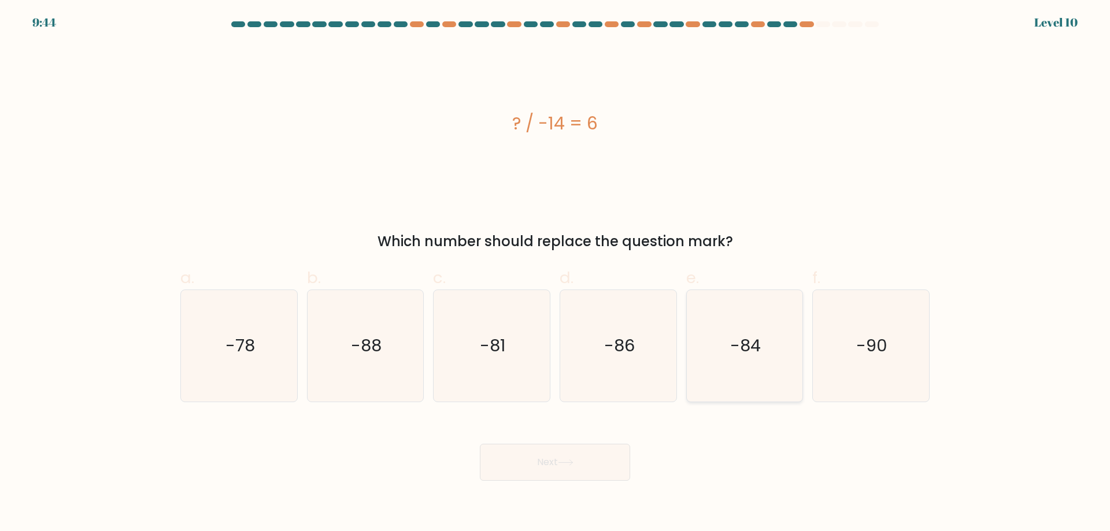
click at [736, 328] on icon "-84" at bounding box center [745, 346] width 112 height 112
click at [556, 273] on input "e. -84" at bounding box center [555, 270] width 1 height 8
radio input "true"
click at [549, 470] on button "Next" at bounding box center [555, 462] width 150 height 37
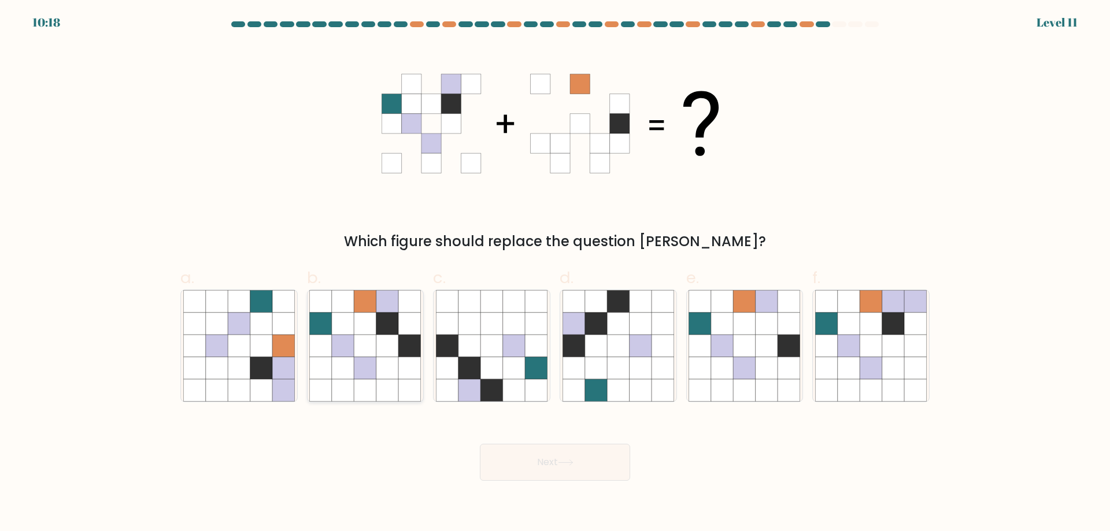
click at [403, 331] on icon at bounding box center [410, 324] width 22 height 22
click at [555, 273] on input "b." at bounding box center [555, 270] width 1 height 8
radio input "true"
click at [506, 459] on button "Next" at bounding box center [555, 462] width 150 height 37
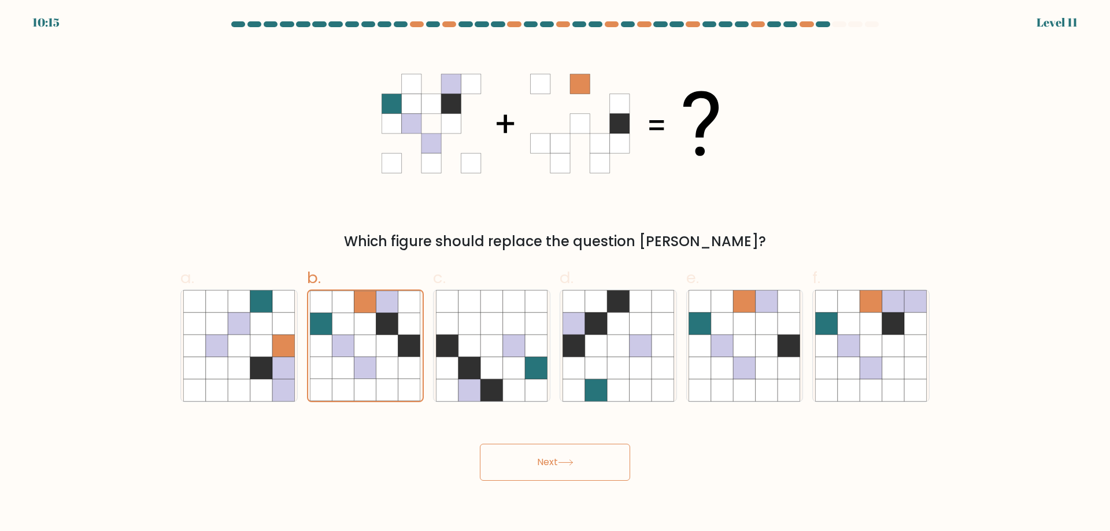
click at [506, 459] on button "Next" at bounding box center [555, 462] width 150 height 37
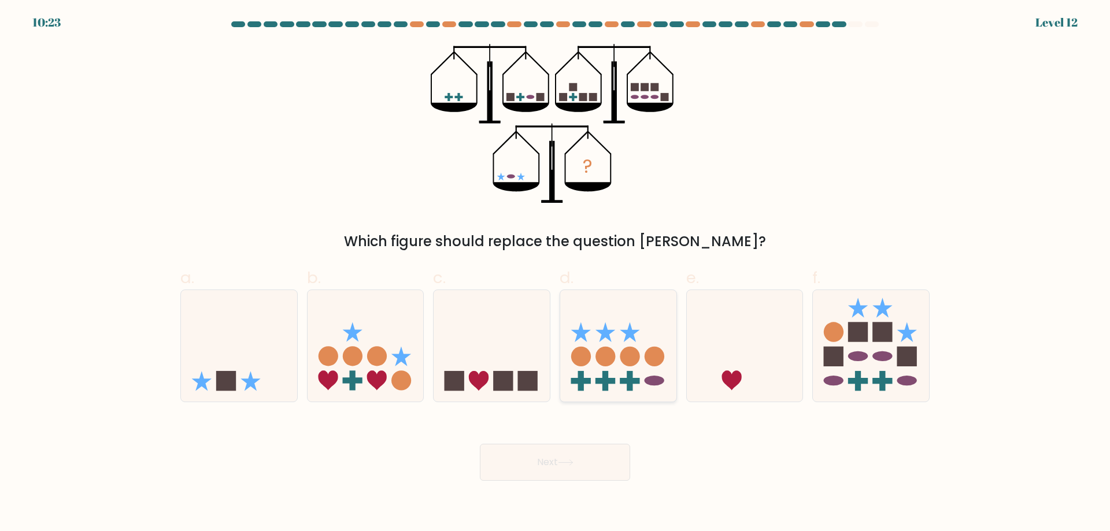
click at [648, 336] on icon at bounding box center [618, 346] width 116 height 96
click at [556, 273] on input "d." at bounding box center [555, 270] width 1 height 8
radio input "true"
click at [616, 470] on button "Next" at bounding box center [555, 462] width 150 height 37
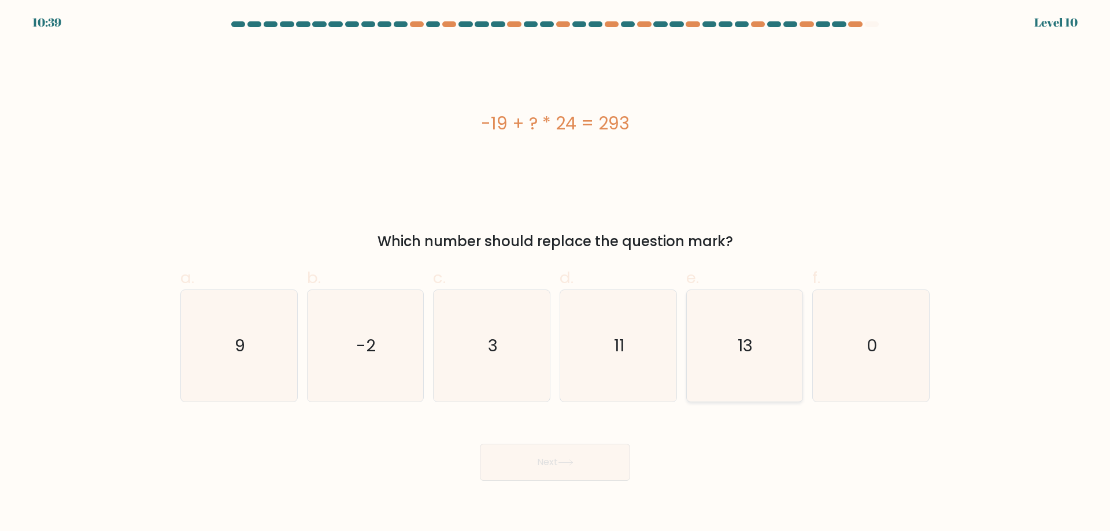
click at [735, 342] on icon "13" at bounding box center [745, 346] width 112 height 112
click at [556, 273] on input "e. 13" at bounding box center [555, 270] width 1 height 8
radio input "true"
click at [531, 453] on button "Next" at bounding box center [555, 462] width 150 height 37
click at [531, 463] on button "Next" at bounding box center [555, 462] width 150 height 37
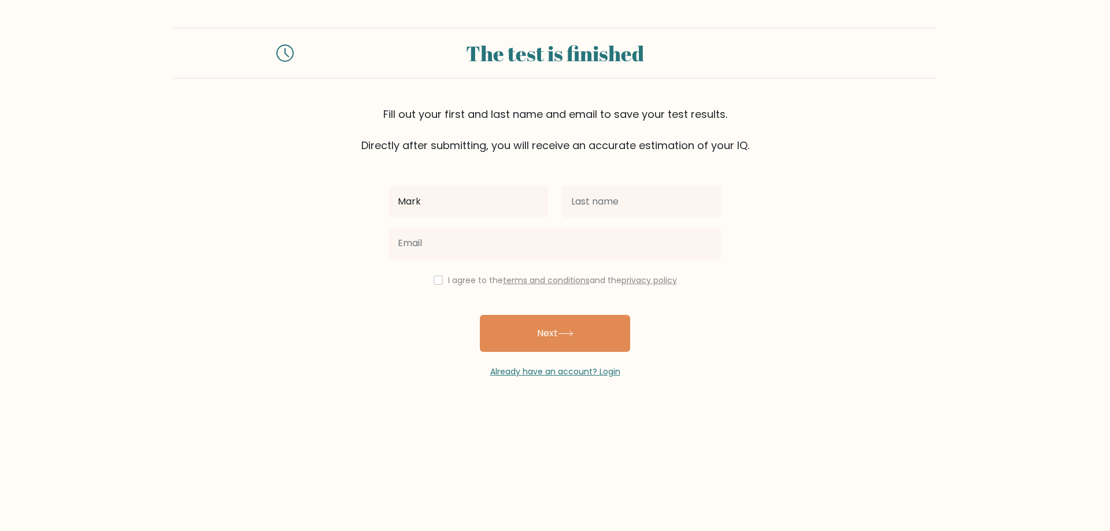
type input "Mark"
type input "Aquio"
click at [495, 201] on input "Mark" at bounding box center [469, 202] width 160 height 32
type input "Mark Anthony"
type input "j"
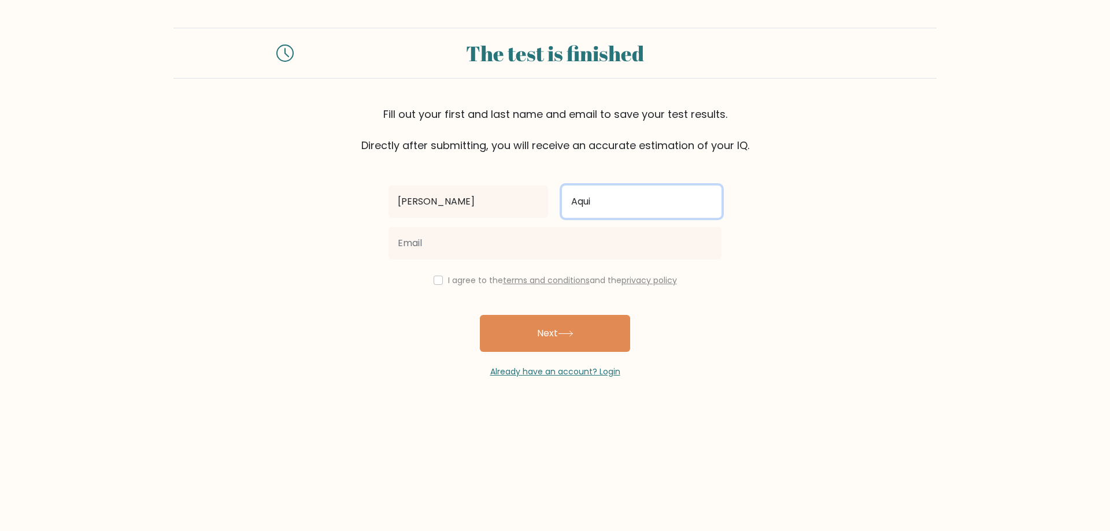
type input "Aquio"
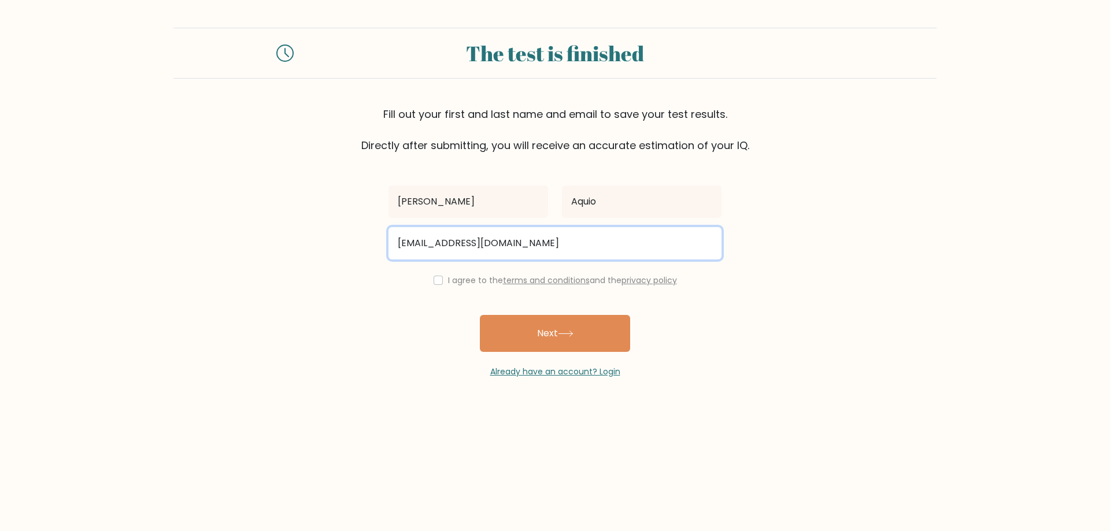
type input "jrmark000@gmail.com"
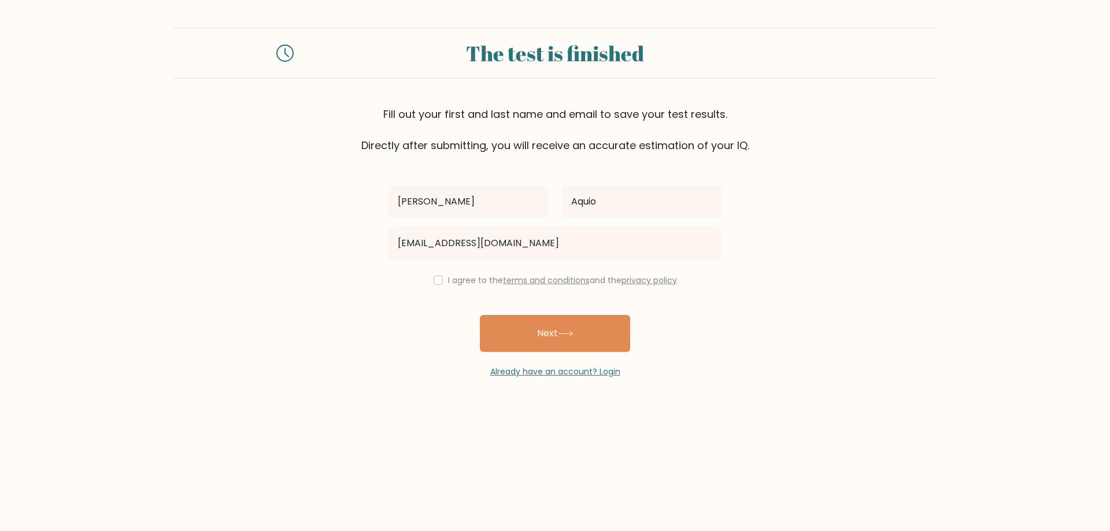
click at [449, 284] on label "I agree to the terms and conditions and the privacy policy" at bounding box center [562, 281] width 229 height 12
click at [435, 281] on input "checkbox" at bounding box center [438, 280] width 9 height 9
checkbox input "true"
click at [518, 337] on button "Next" at bounding box center [555, 333] width 150 height 37
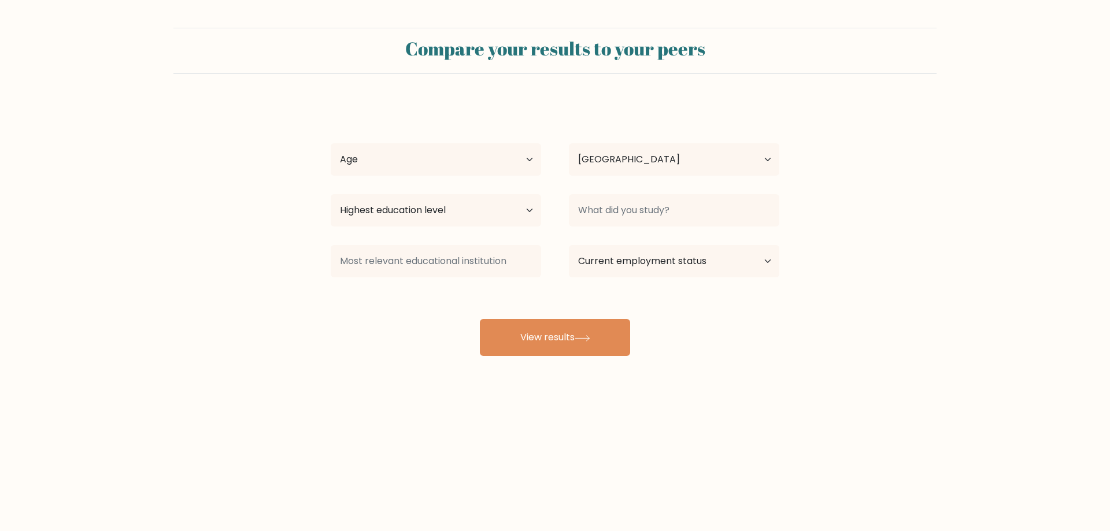
select select "PH"
click at [493, 157] on select "Age Under 18 years old 18-24 years old 25-34 years old 35-44 years old 45-54 ye…" at bounding box center [436, 159] width 210 height 32
select select "18_24"
click at [331, 143] on select "Age Under 18 years old 18-24 years old 25-34 years old 35-44 years old 45-54 ye…" at bounding box center [436, 159] width 210 height 32
click at [508, 213] on select "Highest education level No schooling Primary Lower Secondary Upper Secondary Oc…" at bounding box center [436, 210] width 210 height 32
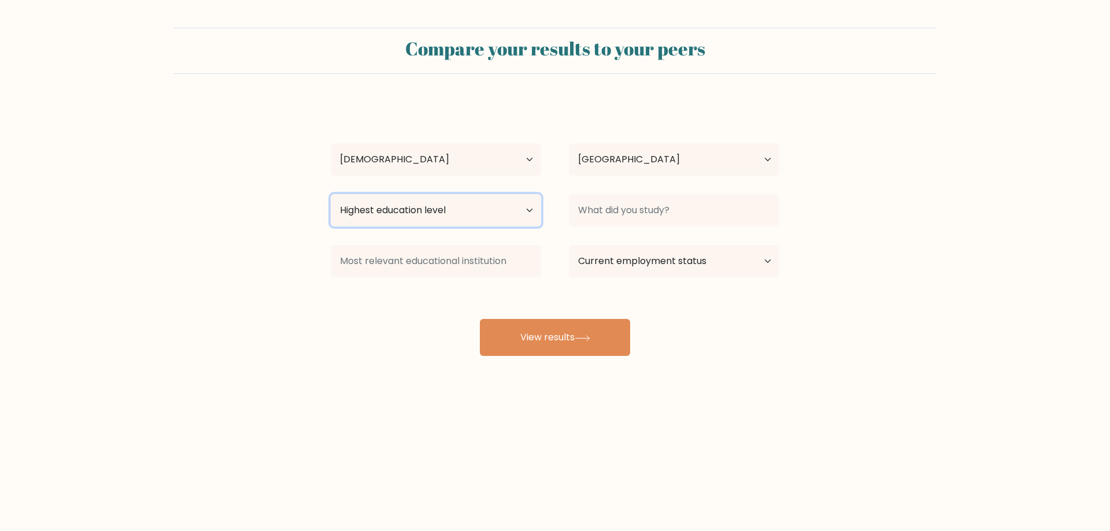
select select "bachelors_degree"
click at [331, 194] on select "Highest education level No schooling Primary Lower Secondary Upper Secondary Oc…" at bounding box center [436, 210] width 210 height 32
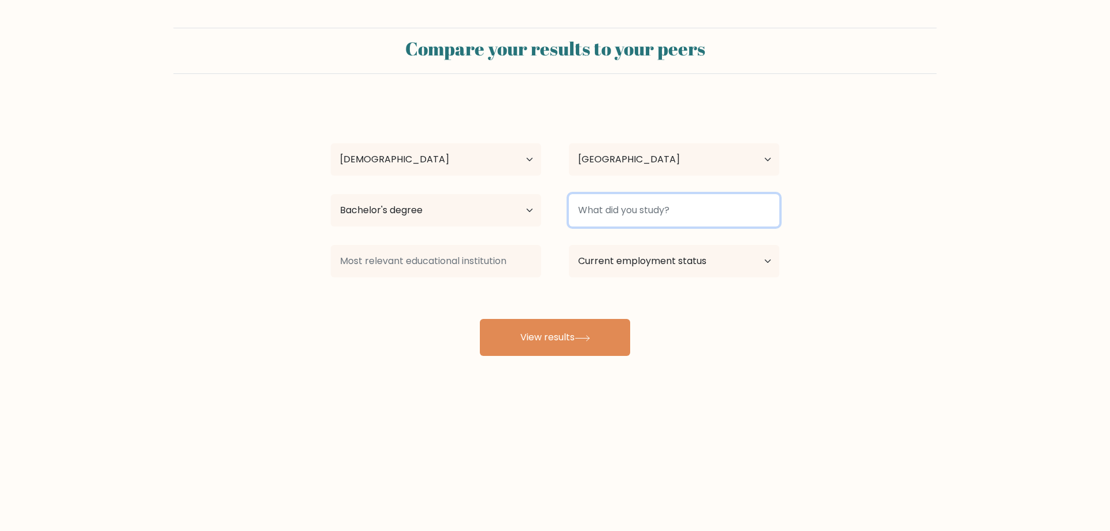
click at [609, 216] on input at bounding box center [674, 210] width 210 height 32
click at [634, 269] on select "Current employment status Employed Student Retired Other / prefer not to answer" at bounding box center [674, 261] width 210 height 32
select select "student"
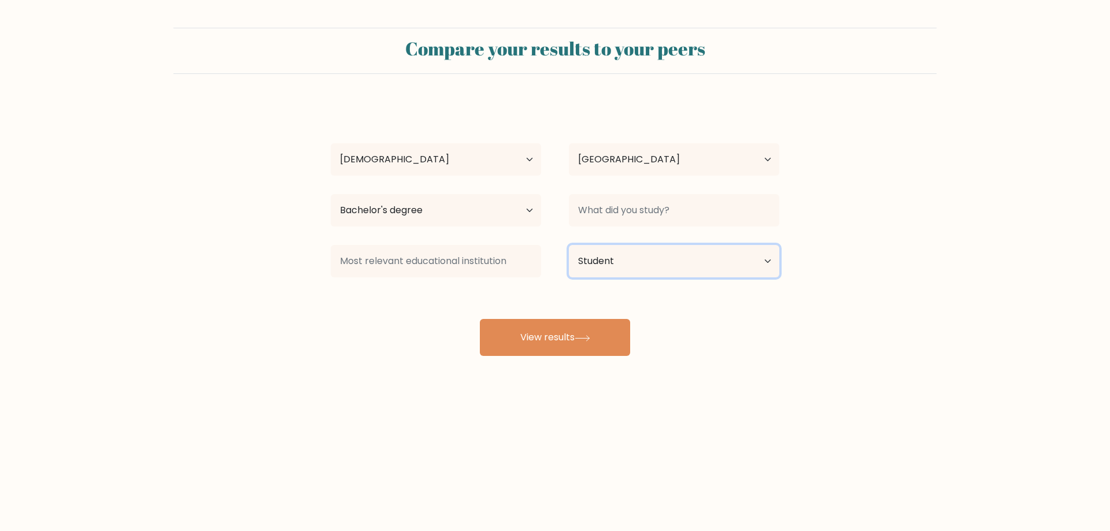
click at [569, 245] on select "Current employment status Employed Student Retired Other / prefer not to answer" at bounding box center [674, 261] width 210 height 32
click at [607, 331] on button "View results" at bounding box center [555, 337] width 150 height 37
click at [628, 206] on input at bounding box center [674, 210] width 210 height 32
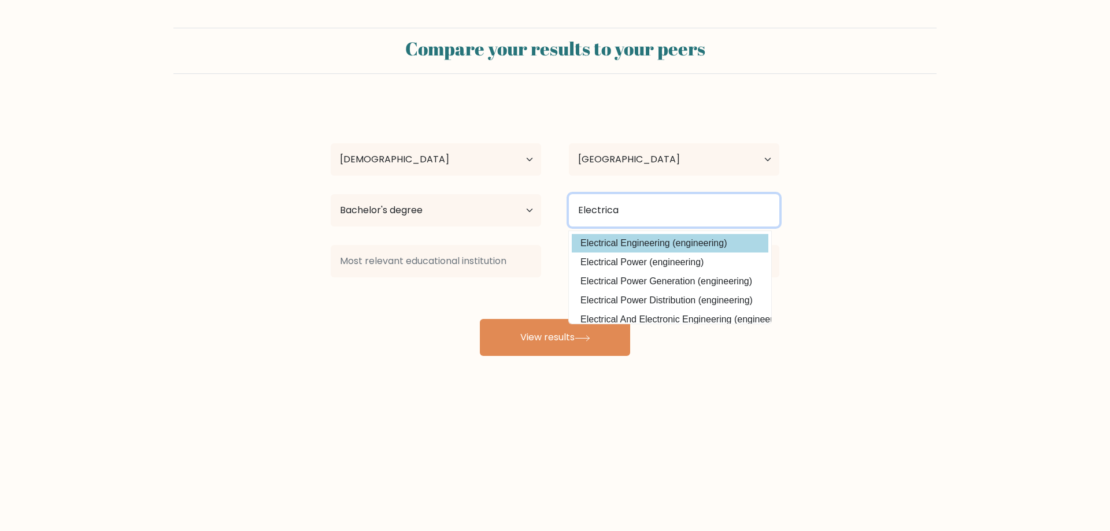
type input "Electrica"
click at [656, 241] on div "Mark Anthony Aquio Age Under 18 years old 18-24 years old 25-34 years old 35-44…" at bounding box center [555, 229] width 463 height 254
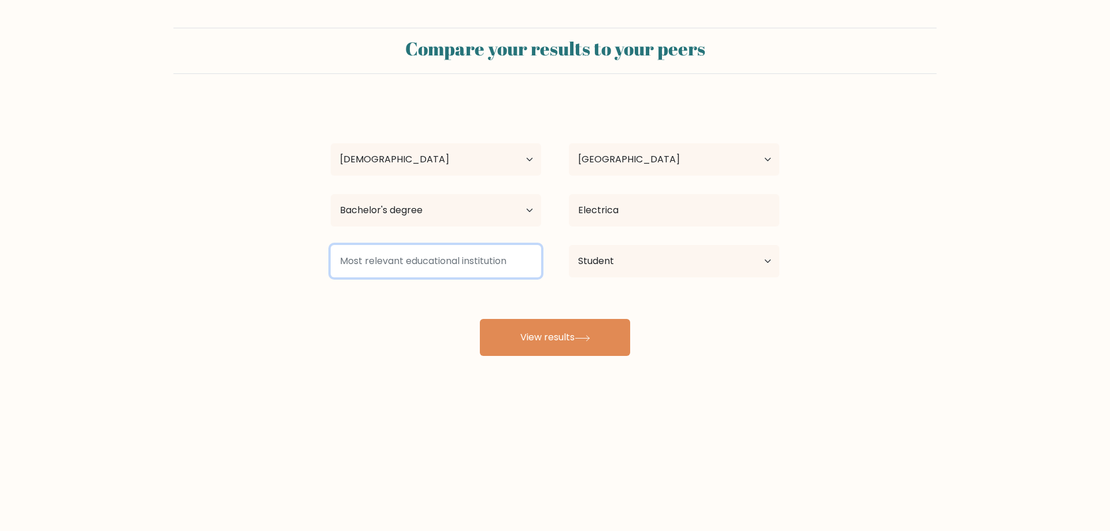
click at [483, 249] on input at bounding box center [436, 261] width 210 height 32
click at [521, 312] on div "Mark Anthony Aquio Age Under 18 years old 18-24 years old 25-34 years old 35-44…" at bounding box center [555, 229] width 463 height 254
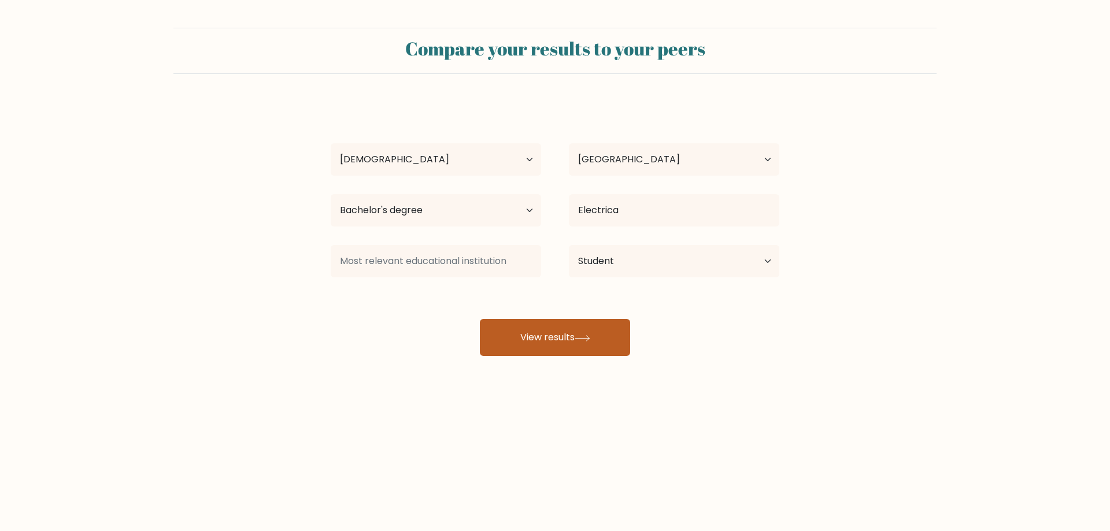
click at [524, 325] on button "View results" at bounding box center [555, 337] width 150 height 37
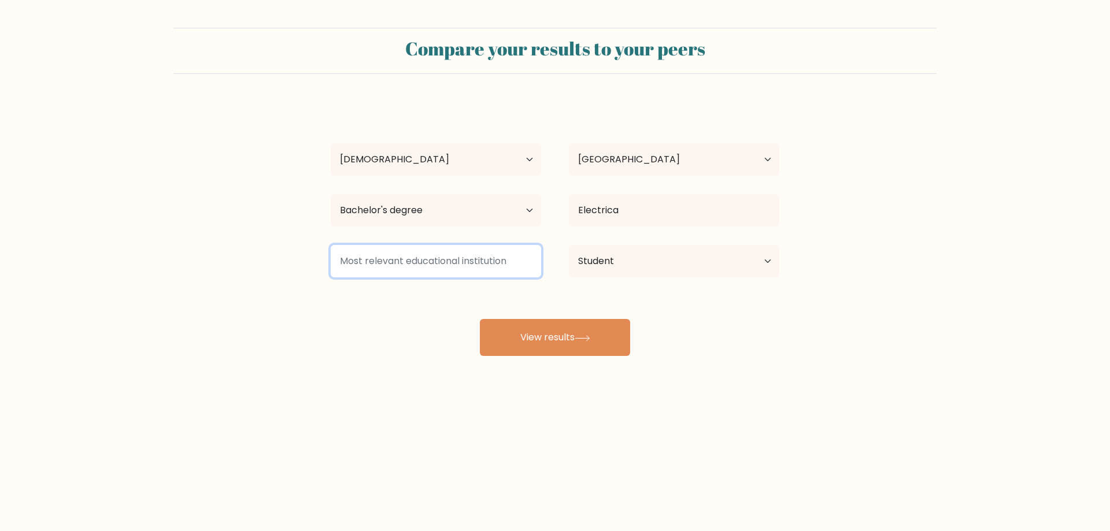
click at [490, 274] on input at bounding box center [436, 261] width 210 height 32
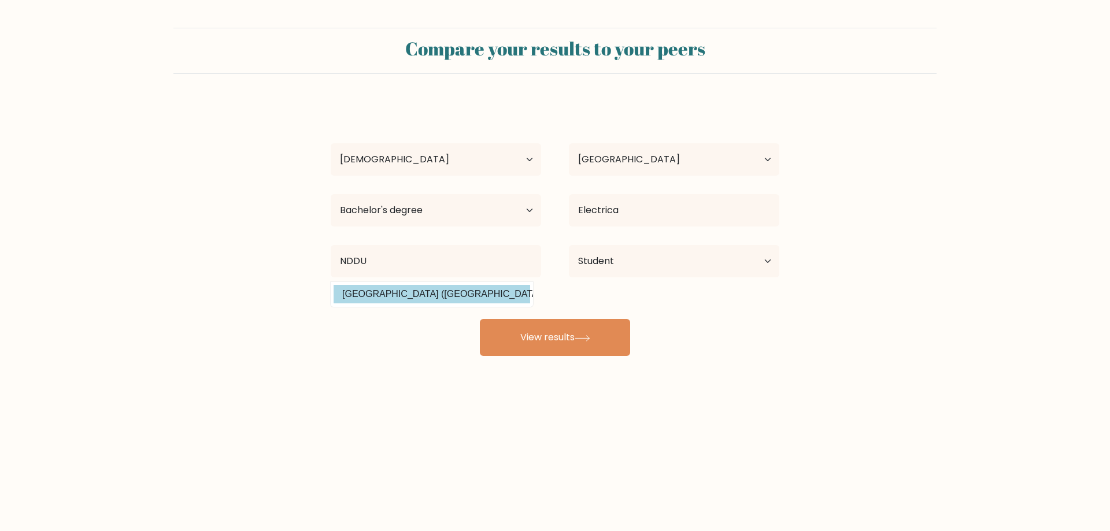
click at [441, 292] on option "Notre Dame of Dadiangas University (Philippines)" at bounding box center [432, 294] width 197 height 19
type input "[GEOGRAPHIC_DATA]"
click at [443, 292] on div "Mark Anthony Aquio Age Under 18 years old 18-24 years old 25-34 years old 35-44…" at bounding box center [555, 229] width 463 height 254
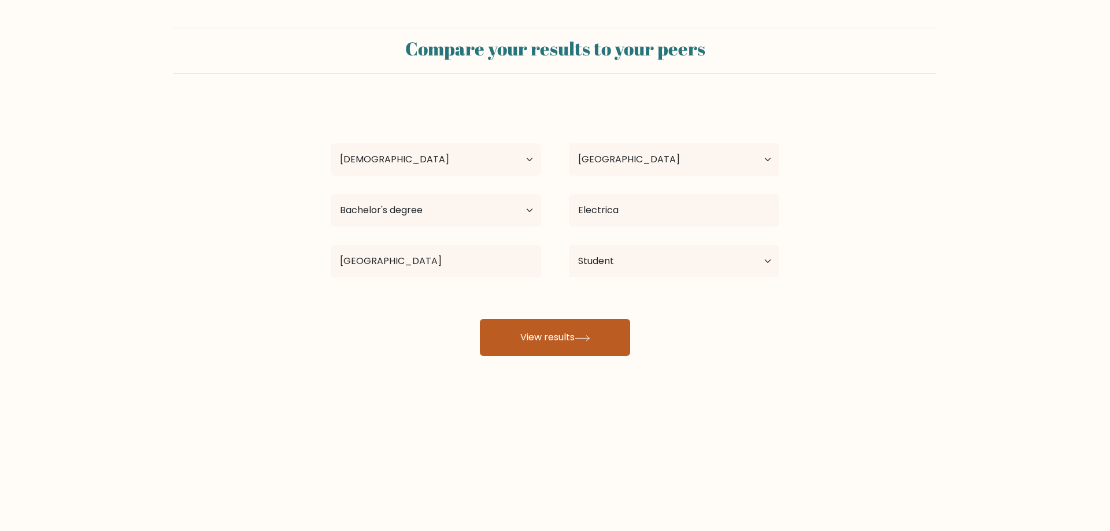
click at [507, 337] on button "View results" at bounding box center [555, 337] width 150 height 37
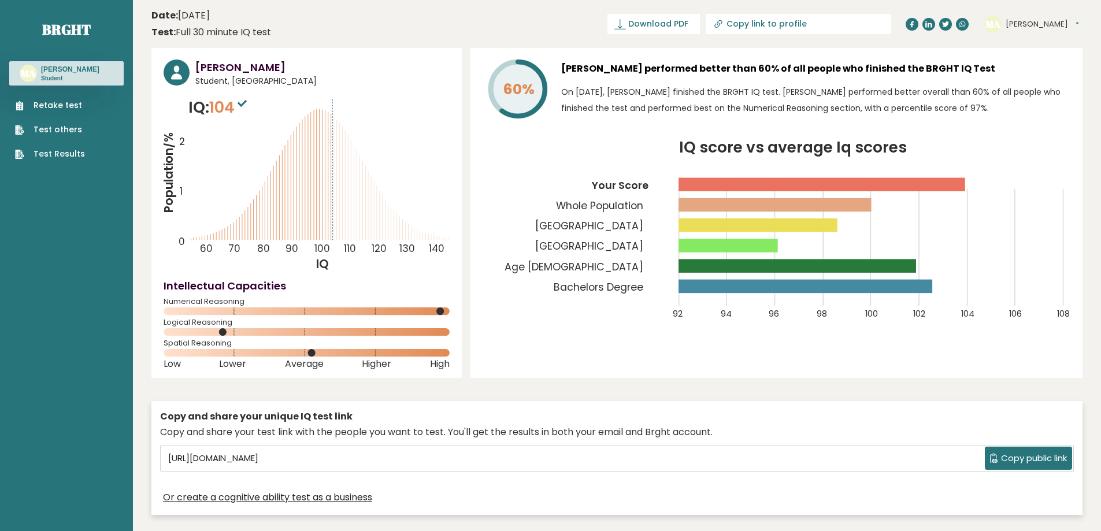
click at [28, 158] on link "Test Results" at bounding box center [50, 154] width 70 height 12
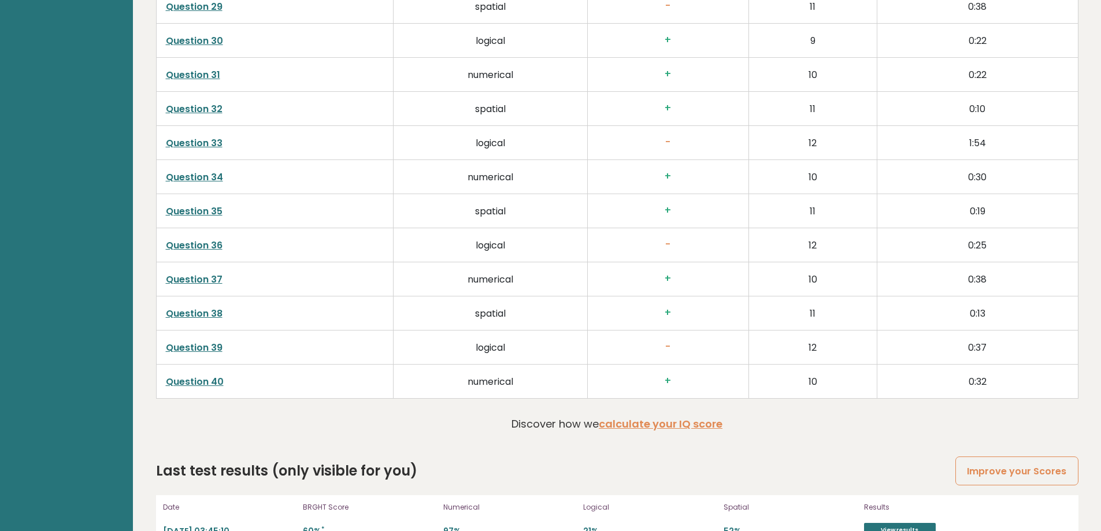
scroll to position [2971, 0]
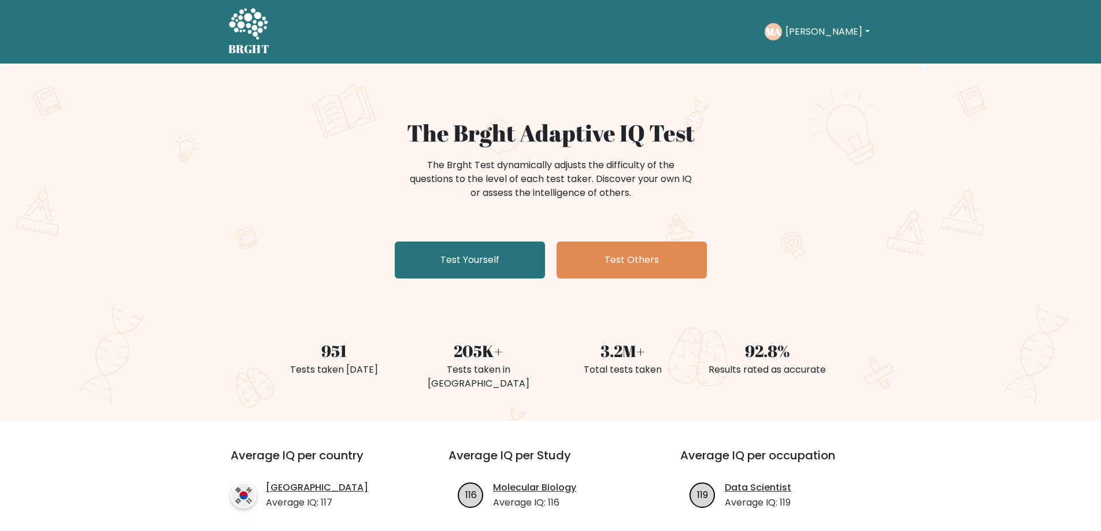
click at [854, 250] on div "The Brght Adaptive IQ Test The Brght Test dynamically adjusts the difficulty of…" at bounding box center [550, 242] width 1101 height 357
click at [902, 225] on div "The Brght Adaptive IQ Test The Brght Test dynamically adjusts the difficulty of…" at bounding box center [550, 242] width 1101 height 357
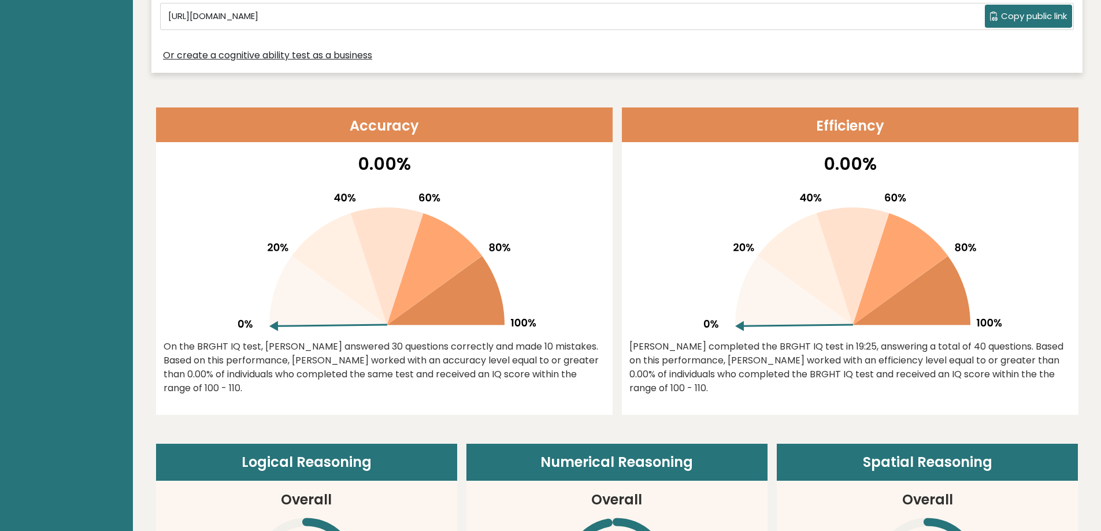
scroll to position [427, 0]
